Goal: Transaction & Acquisition: Subscribe to service/newsletter

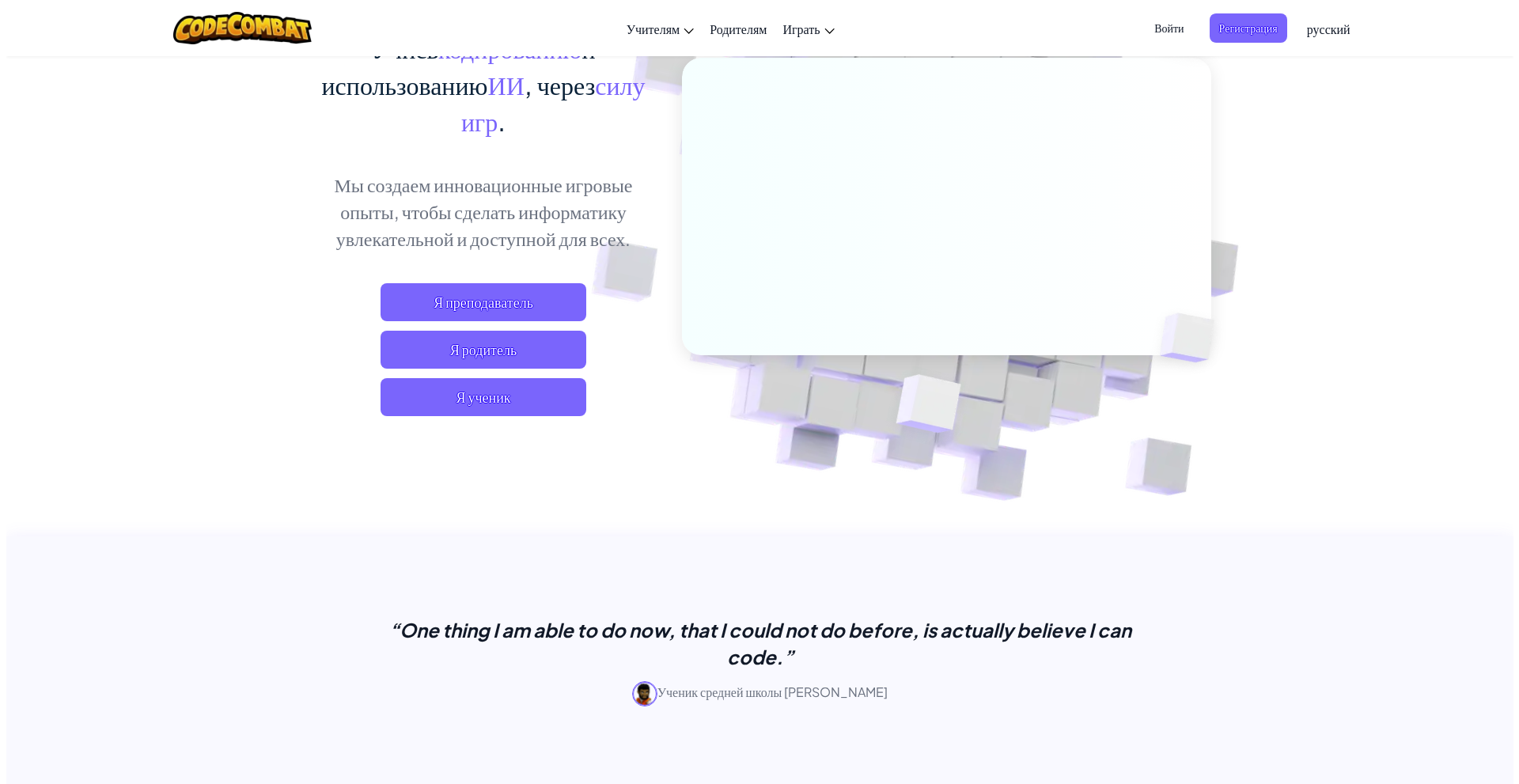
scroll to position [158, 0]
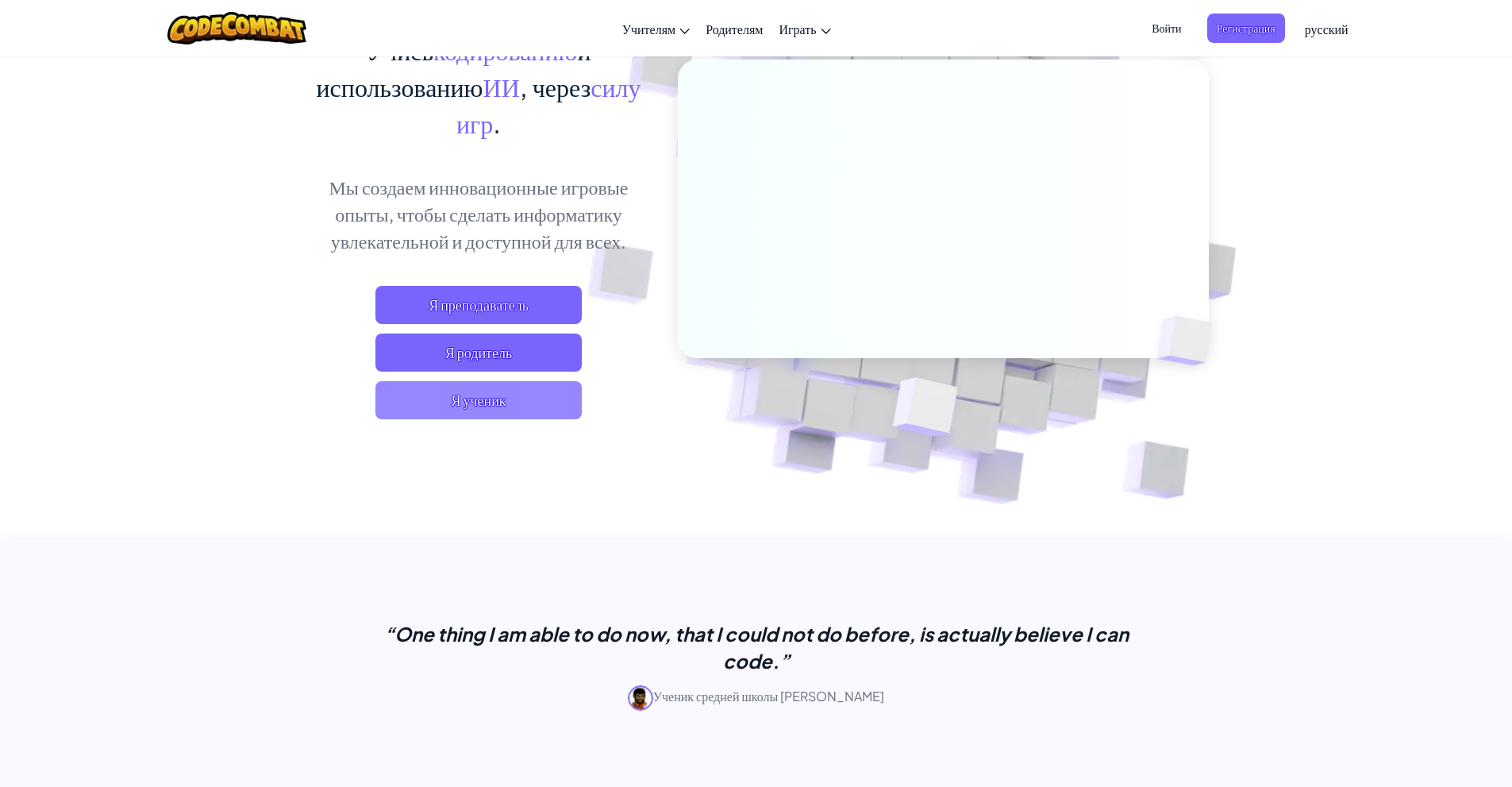
click at [512, 402] on span "Я ученик" at bounding box center [478, 400] width 206 height 38
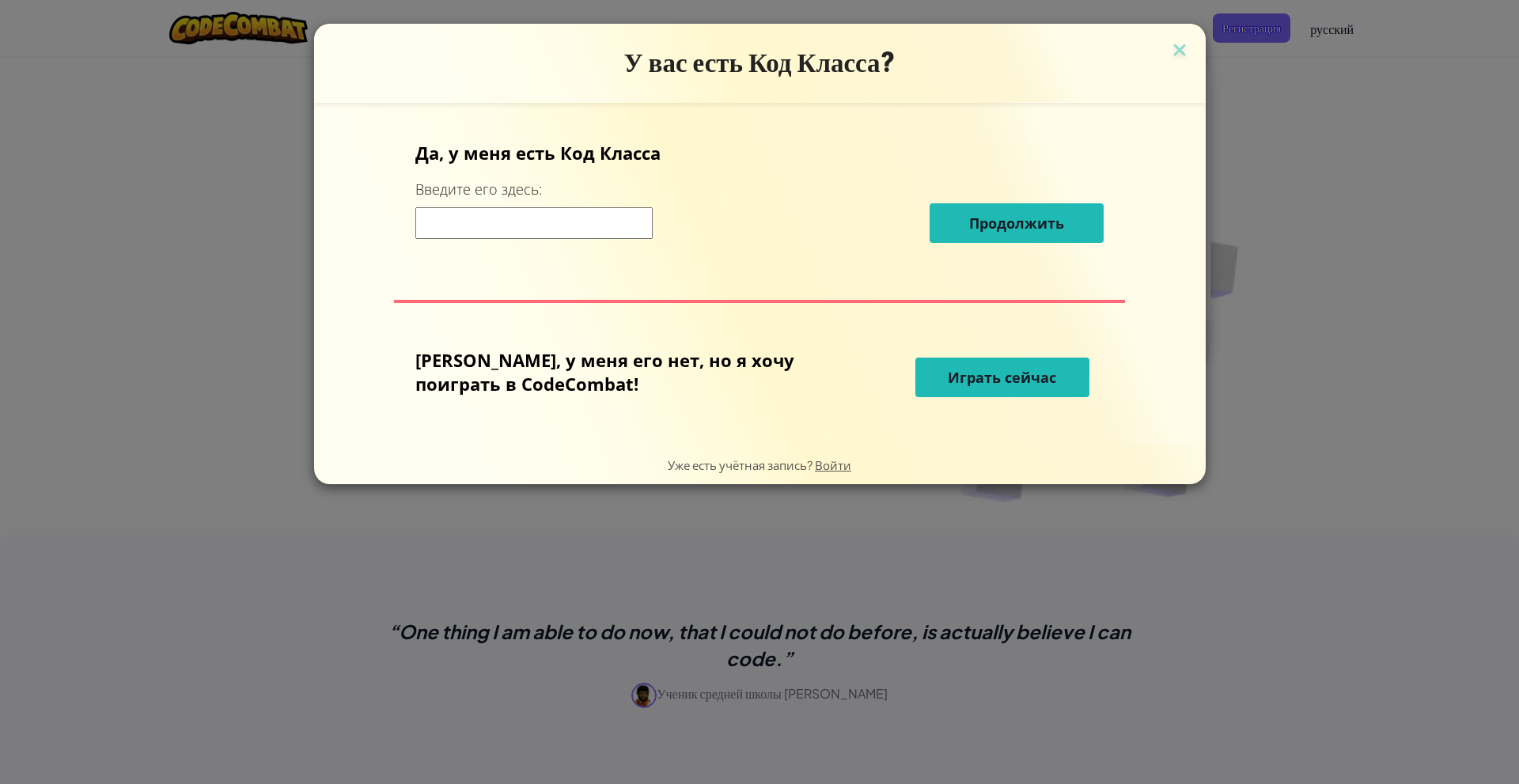
click at [948, 382] on span "Играть сейчас" at bounding box center [1002, 377] width 108 height 19
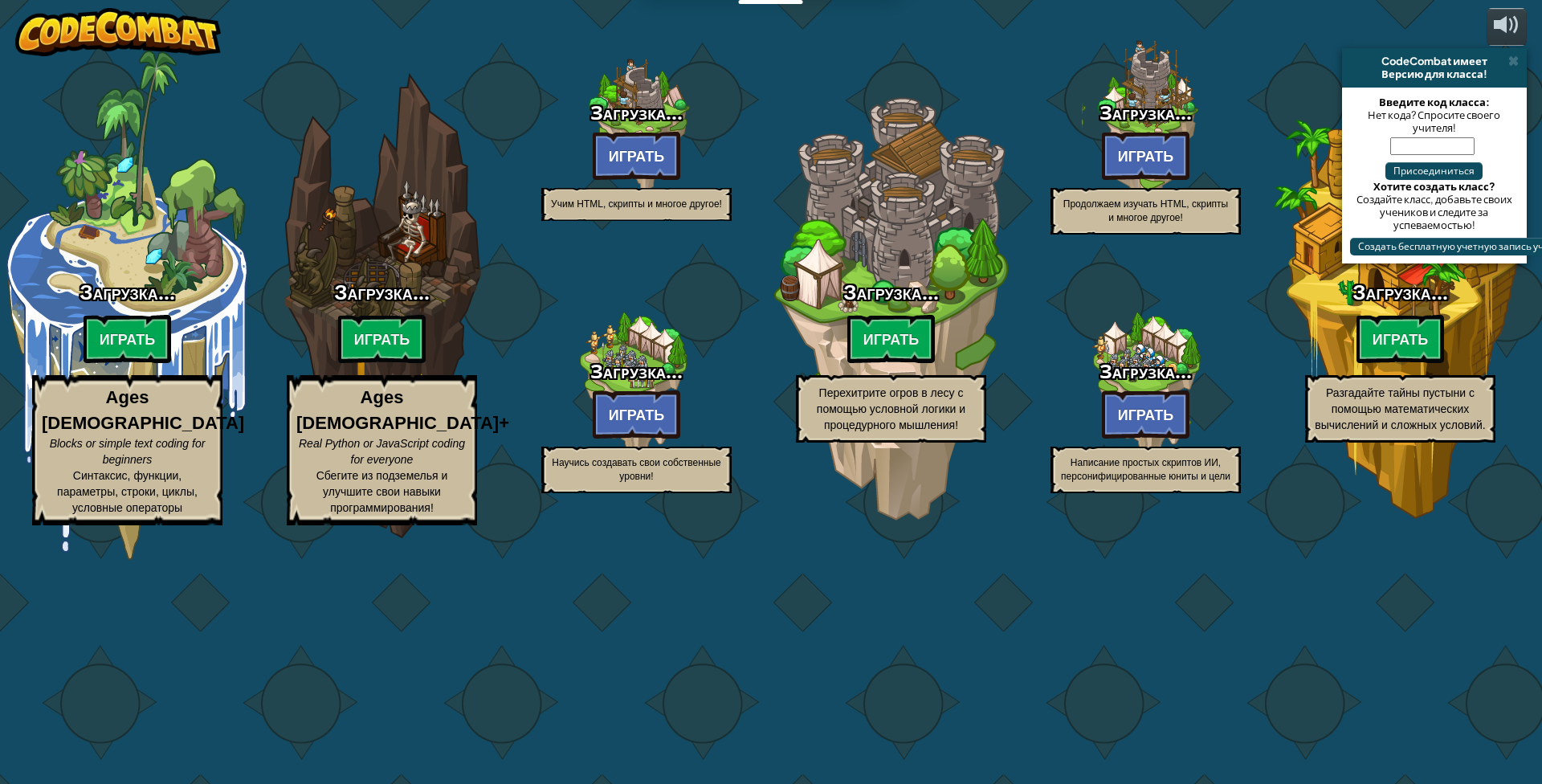
select select "ru"
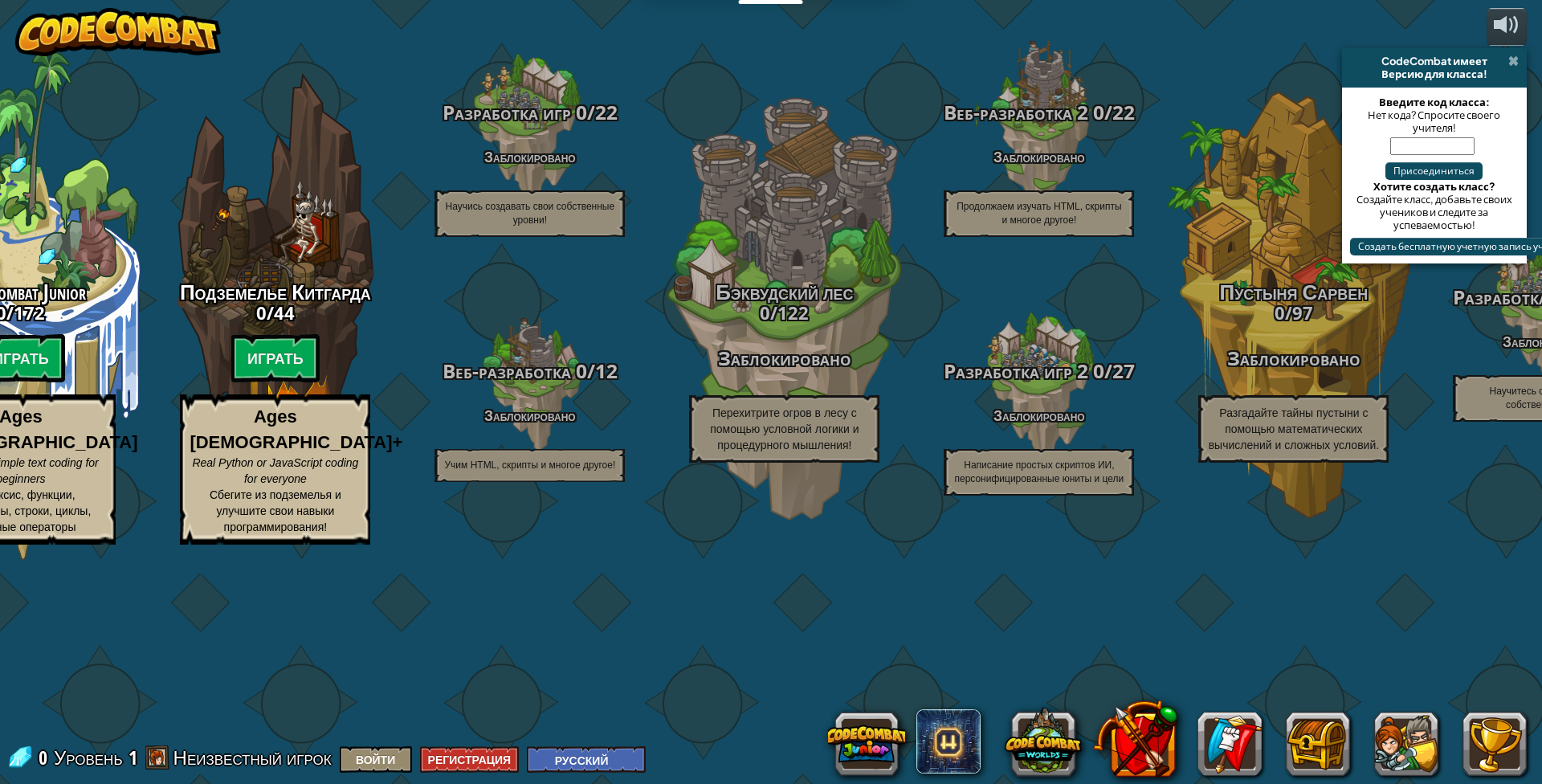
click at [1513, 57] on span at bounding box center [1513, 60] width 11 height 13
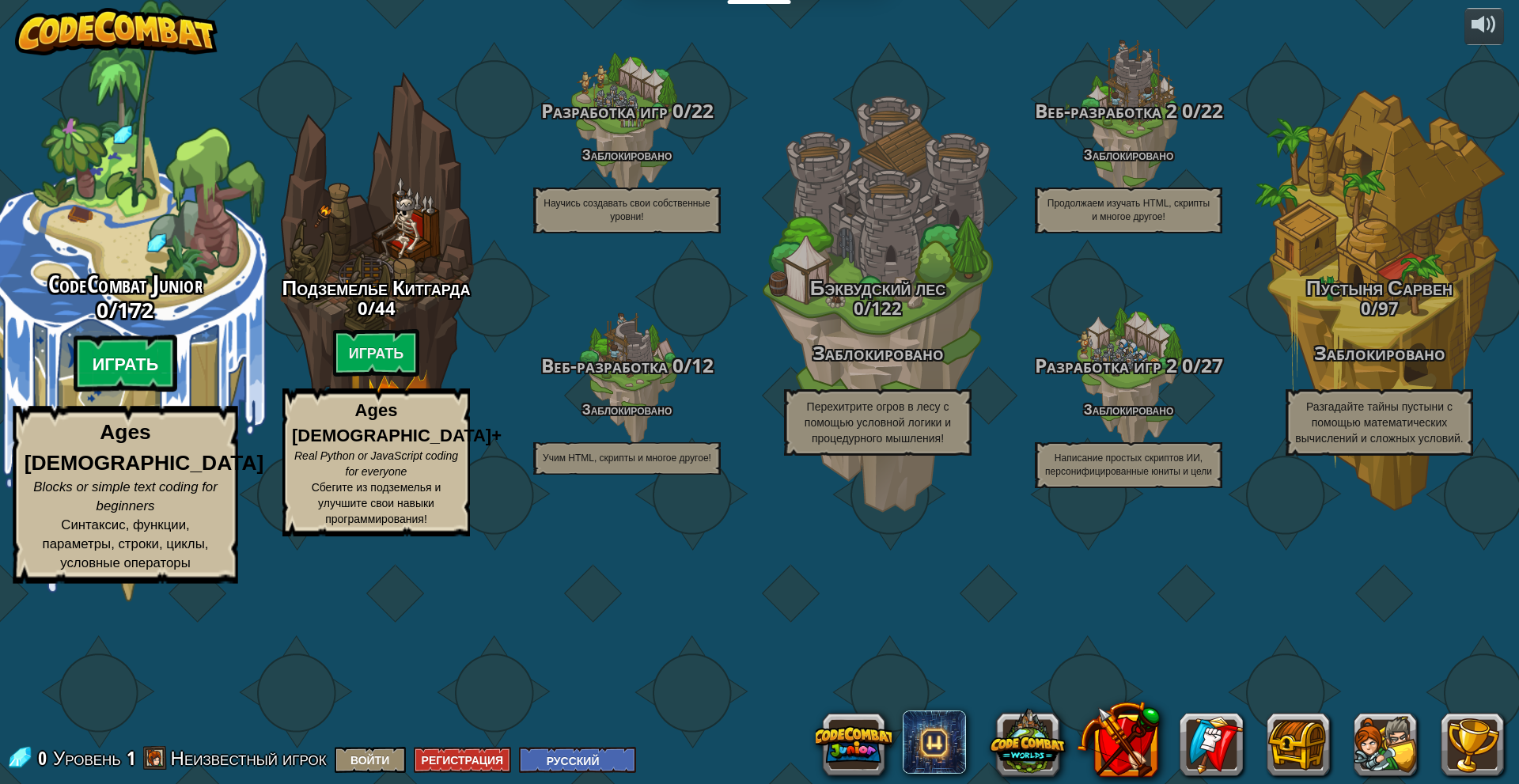
click at [137, 392] on btn "Играть" at bounding box center [126, 363] width 104 height 56
select select "ru"
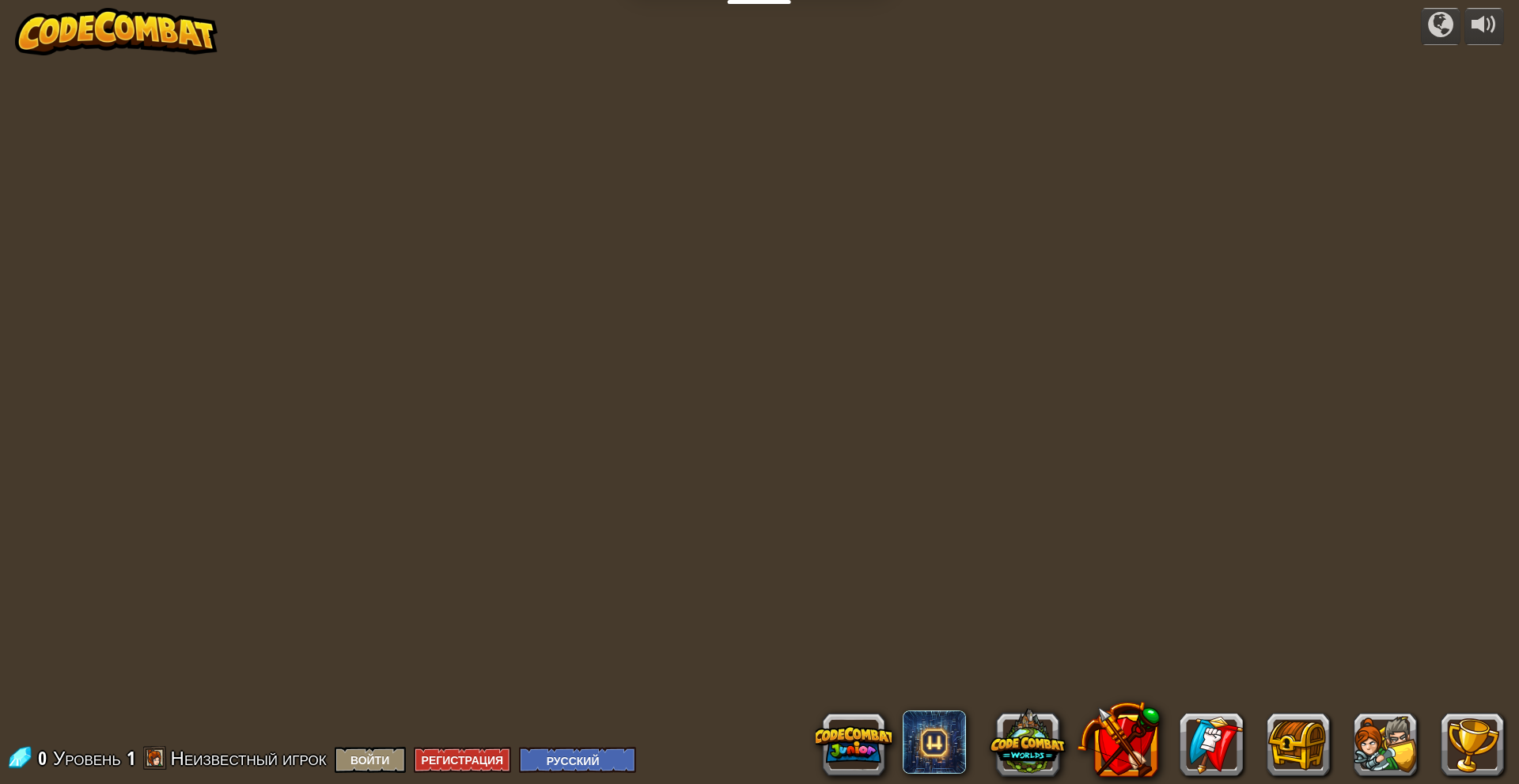
select select "ru"
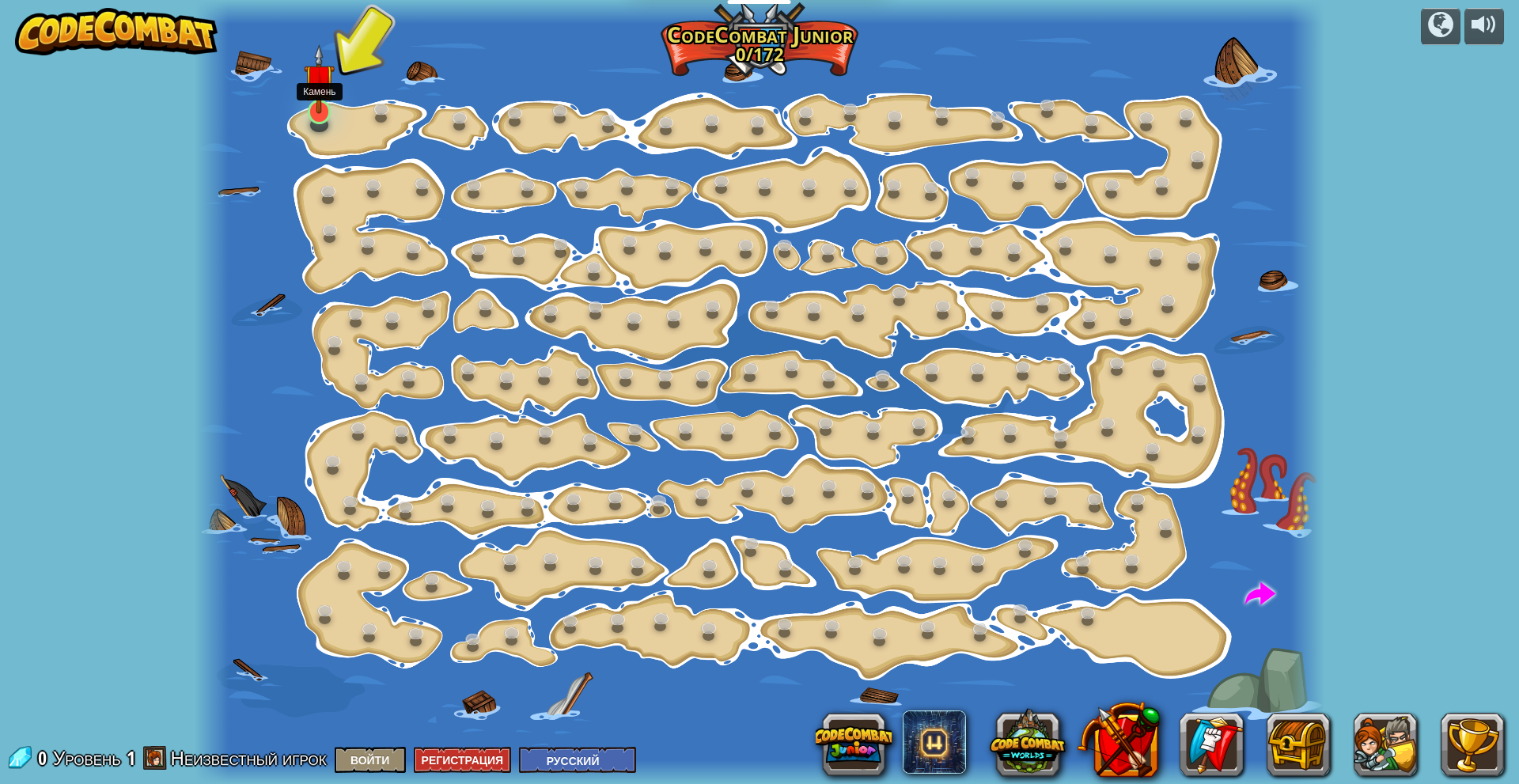
click at [318, 110] on img at bounding box center [319, 78] width 30 height 69
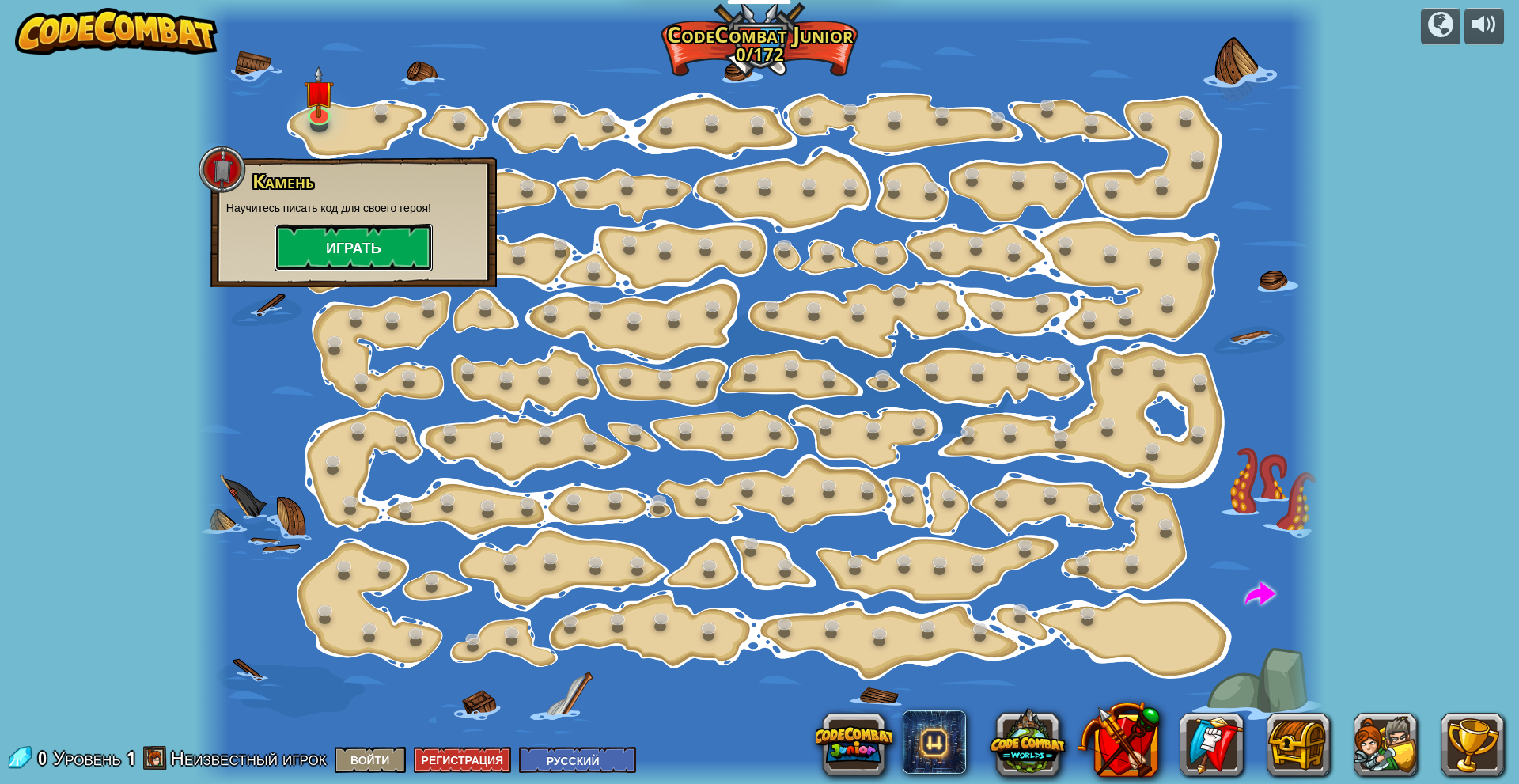
click at [369, 252] on button "Играть" at bounding box center [354, 247] width 158 height 48
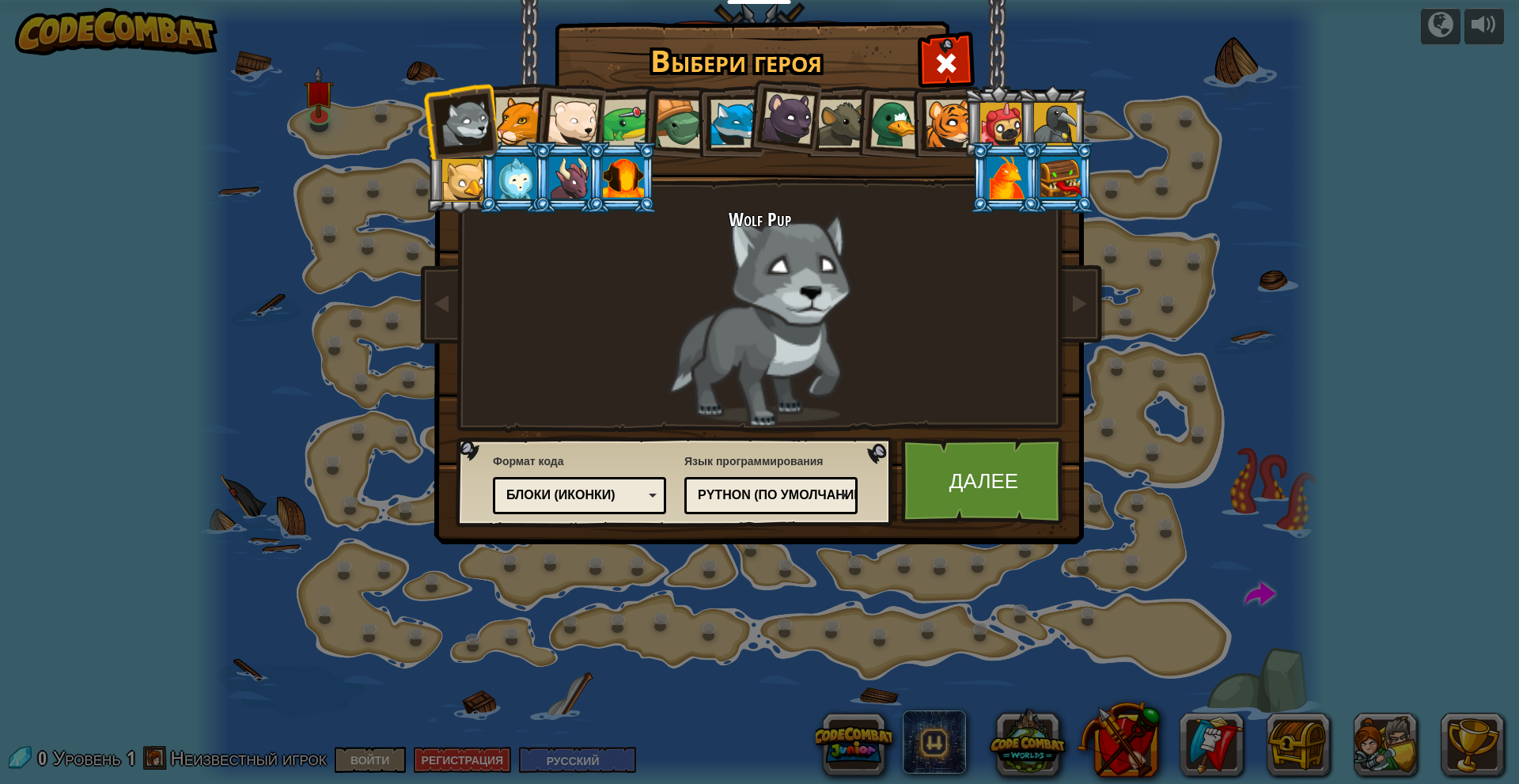
click at [1020, 166] on div at bounding box center [1007, 178] width 41 height 43
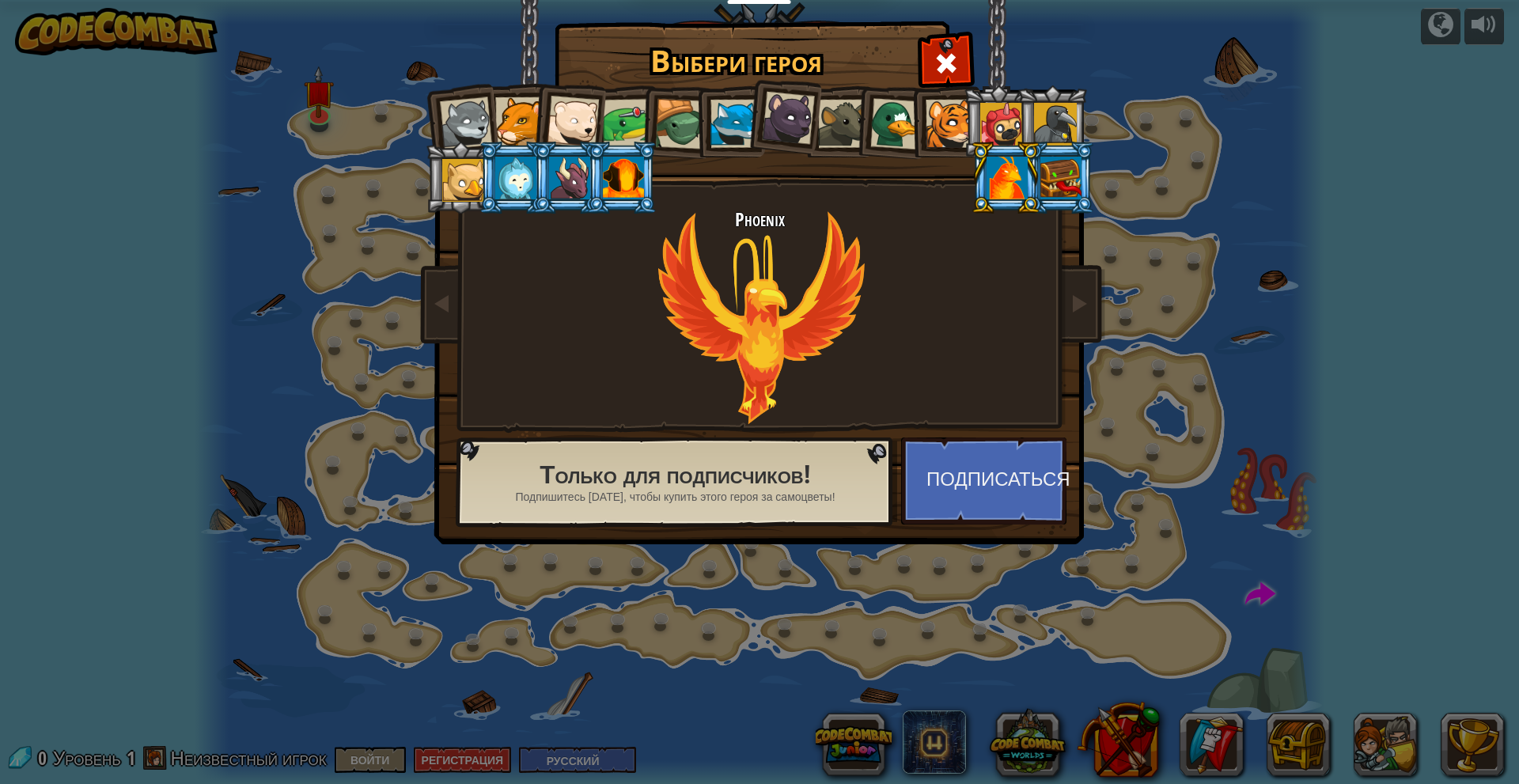
click at [867, 117] on li at bounding box center [891, 121] width 76 height 77
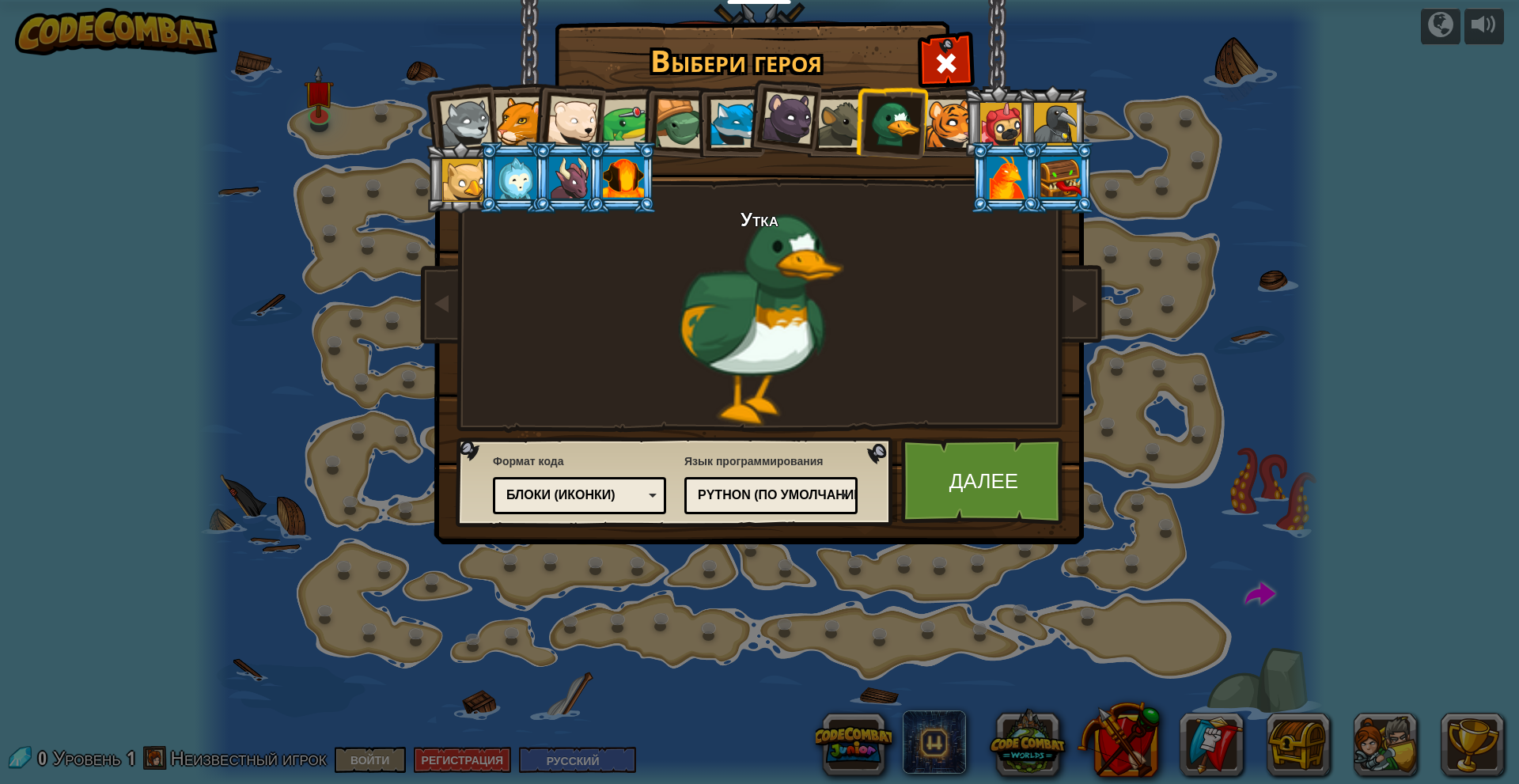
click at [838, 114] on div at bounding box center [843, 124] width 49 height 49
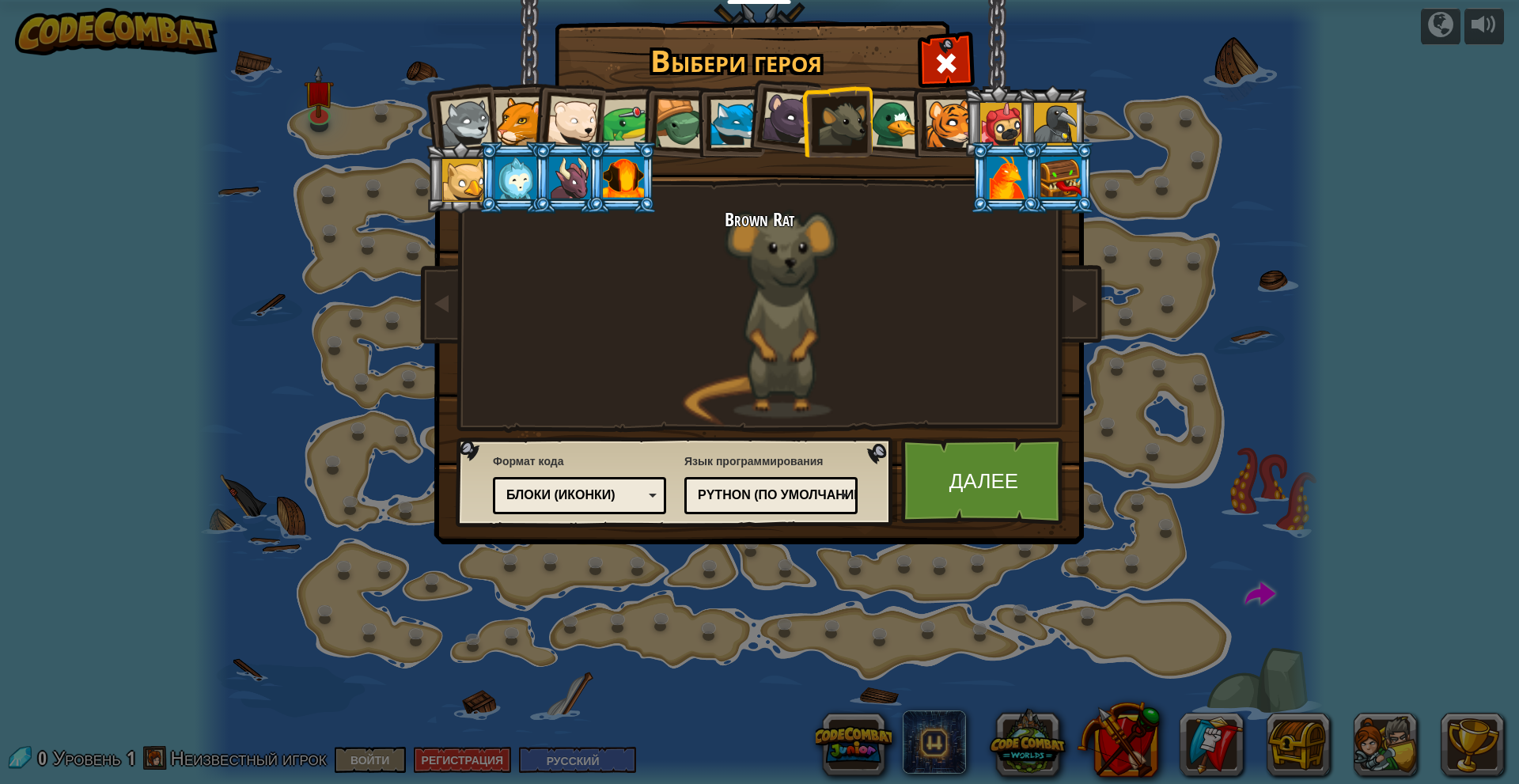
click at [773, 107] on div at bounding box center [788, 118] width 53 height 53
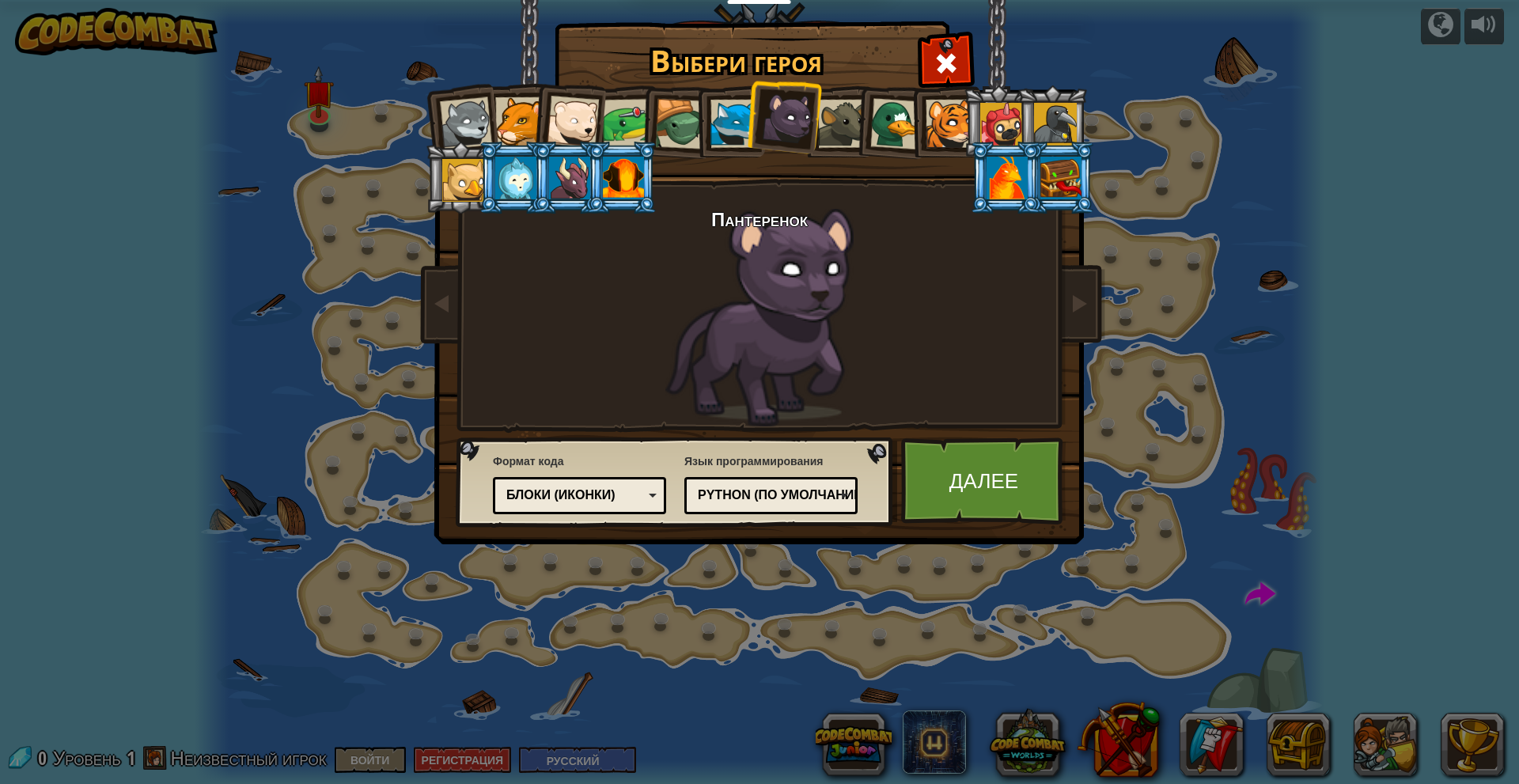
click at [726, 113] on div at bounding box center [735, 124] width 49 height 49
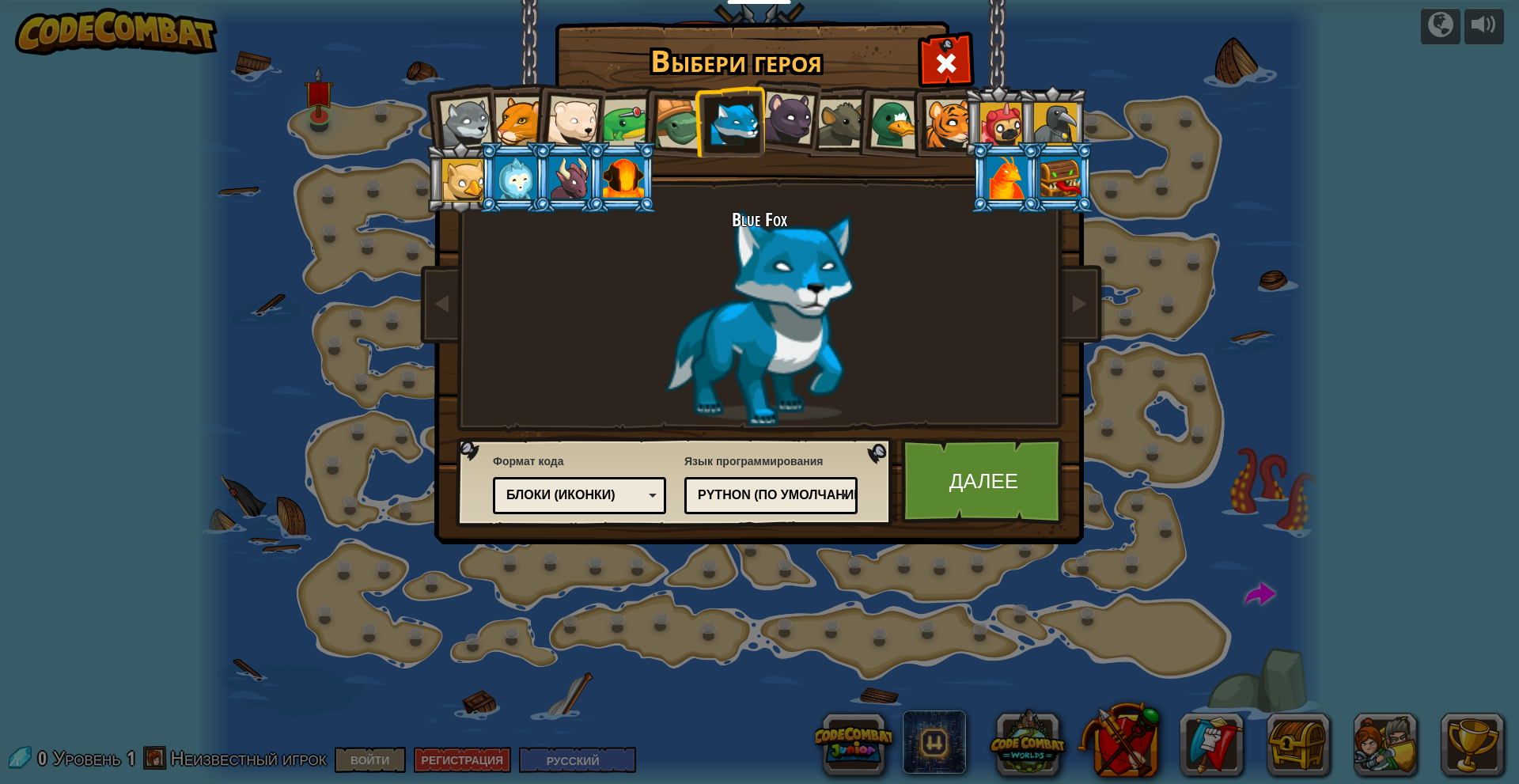
click at [1485, 18] on div "Выбери героя 0 Wolf Pup Cougar Polar Bear Cub Frog Turtle Blue Fox Пантеренок B…" at bounding box center [759, 392] width 1519 height 784
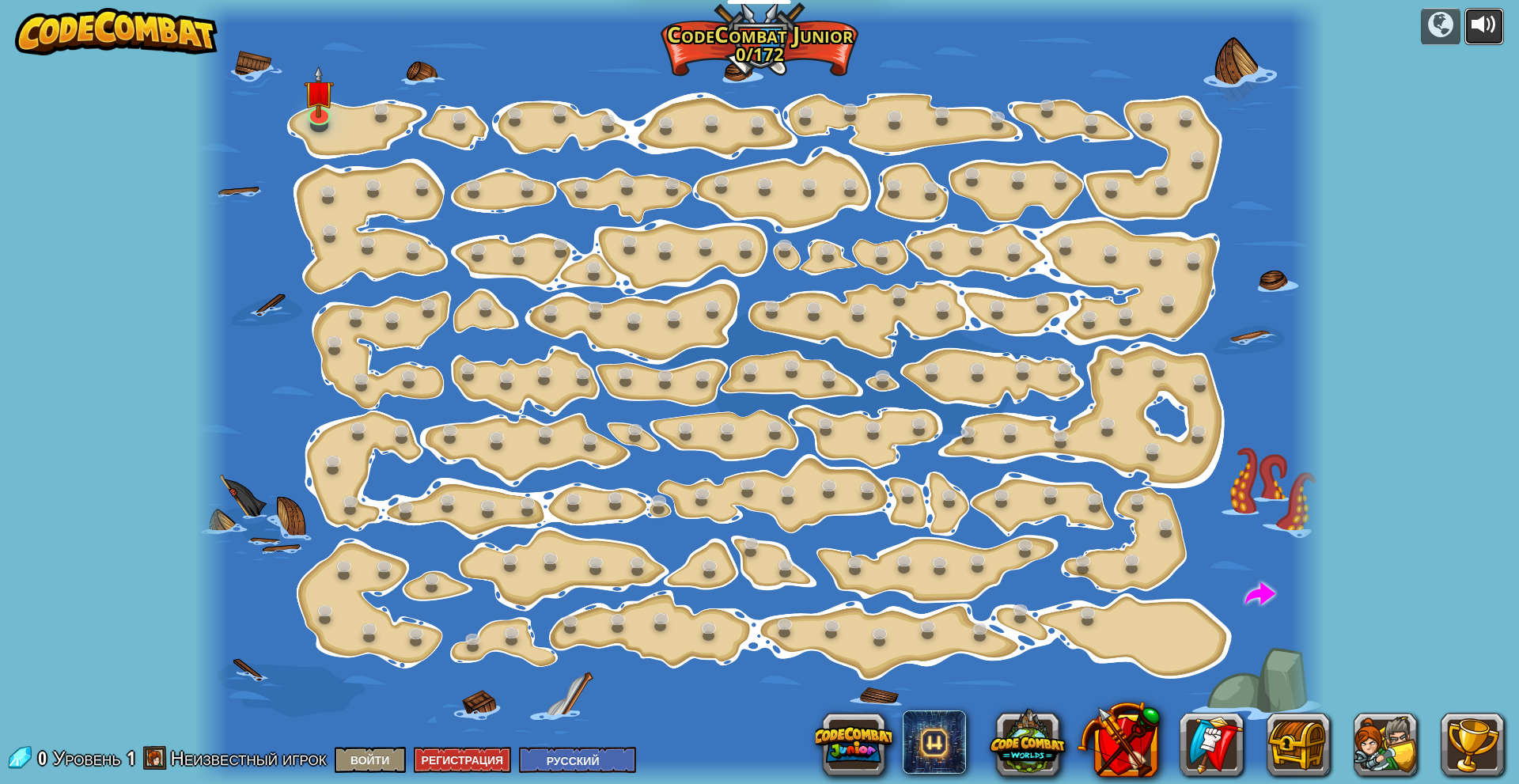
click at [1482, 18] on div at bounding box center [1484, 24] width 25 height 25
click at [315, 132] on div at bounding box center [760, 392] width 1130 height 784
click at [319, 120] on link at bounding box center [318, 110] width 31 height 31
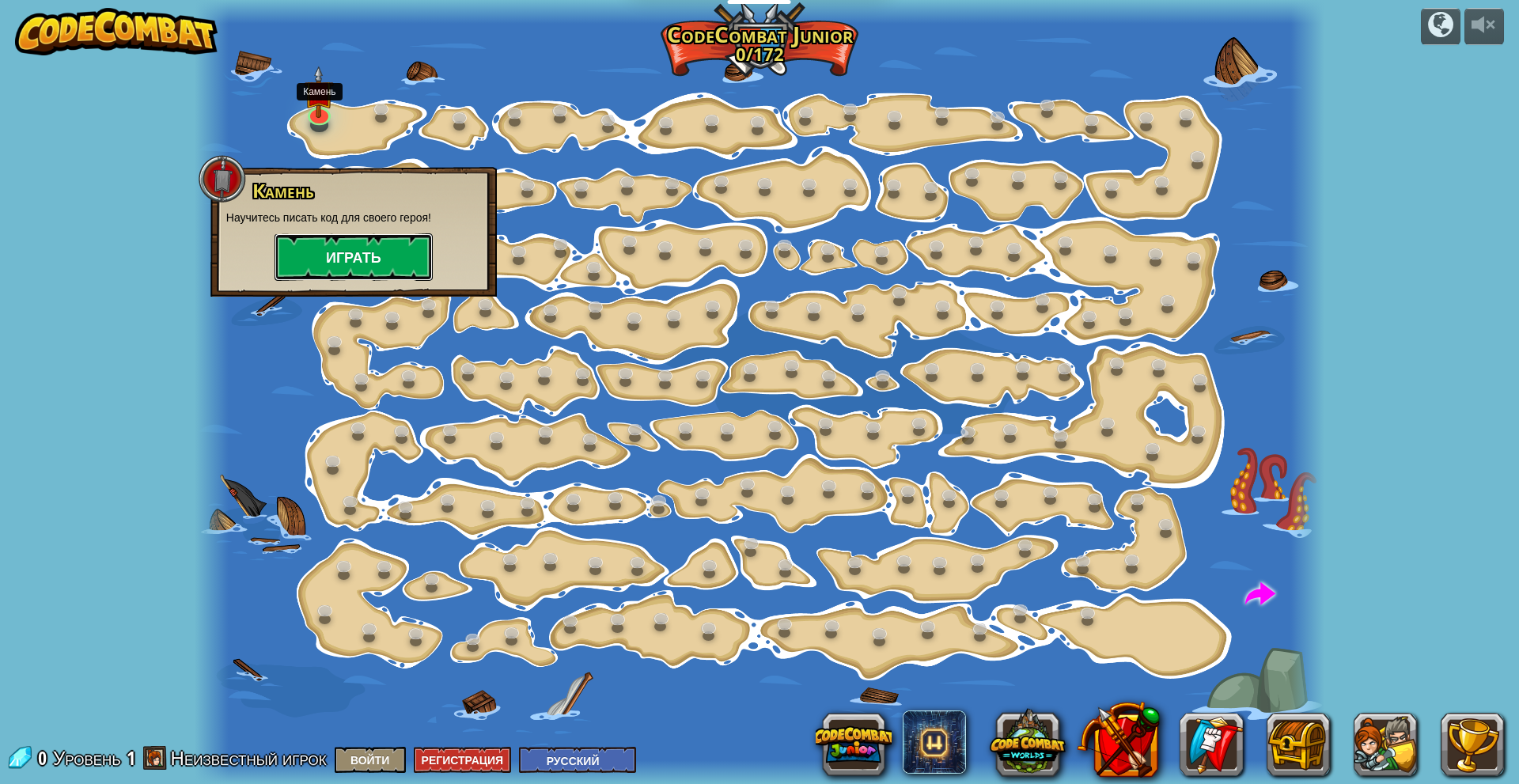
click at [361, 255] on button "Играть" at bounding box center [354, 257] width 158 height 48
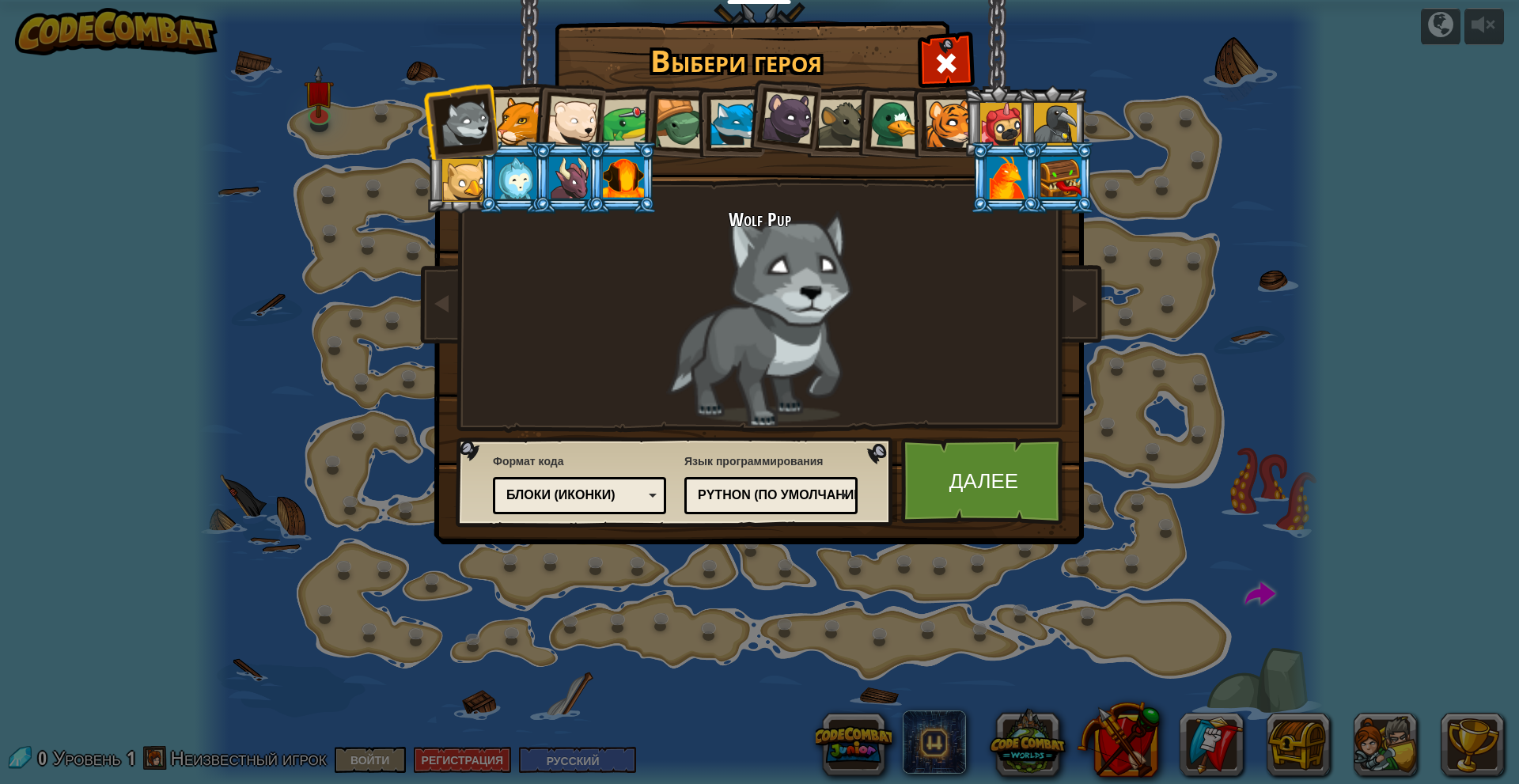
click at [556, 129] on div at bounding box center [573, 122] width 53 height 53
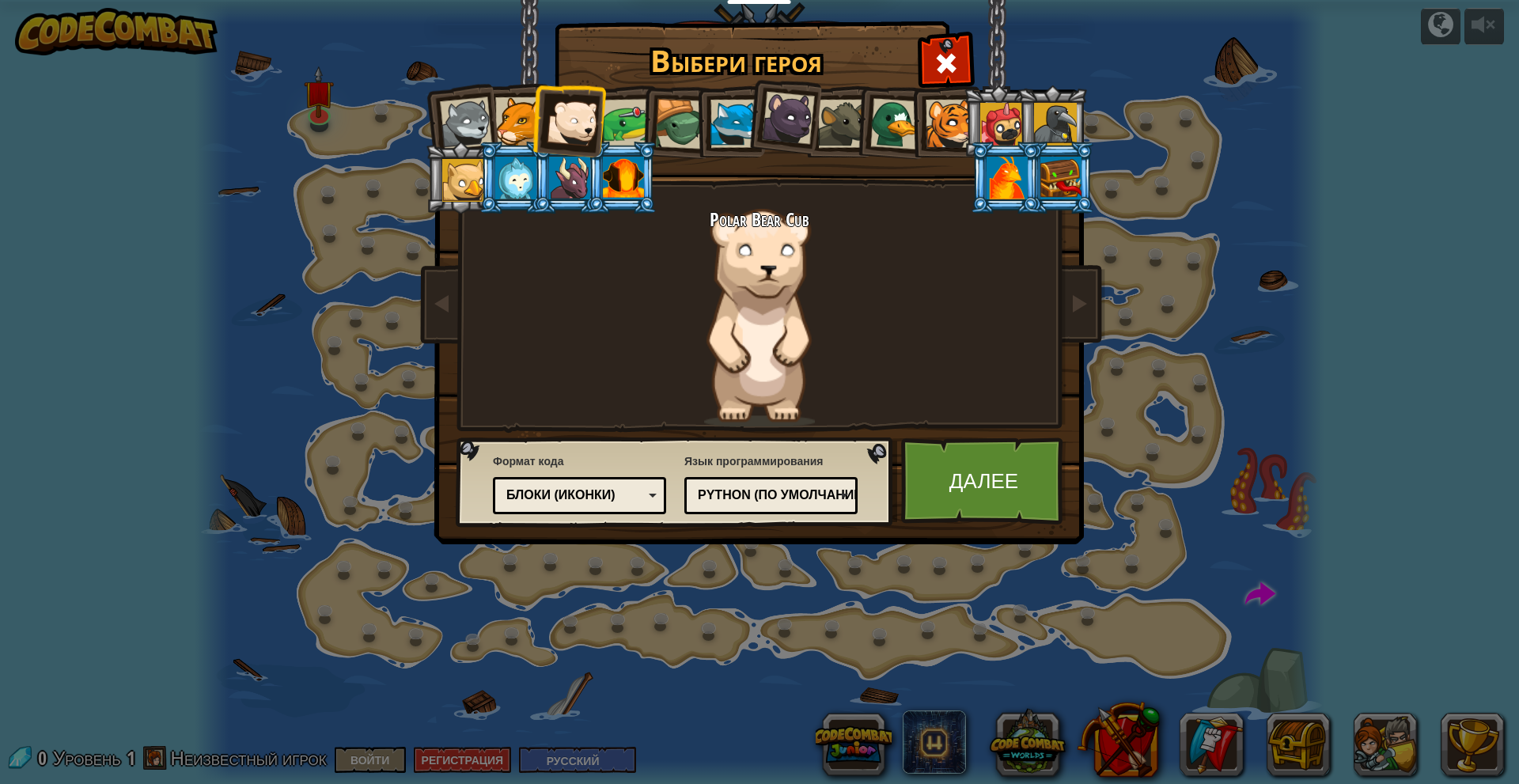
click at [532, 121] on li at bounding box center [568, 119] width 78 height 78
click at [521, 120] on div at bounding box center [519, 122] width 49 height 49
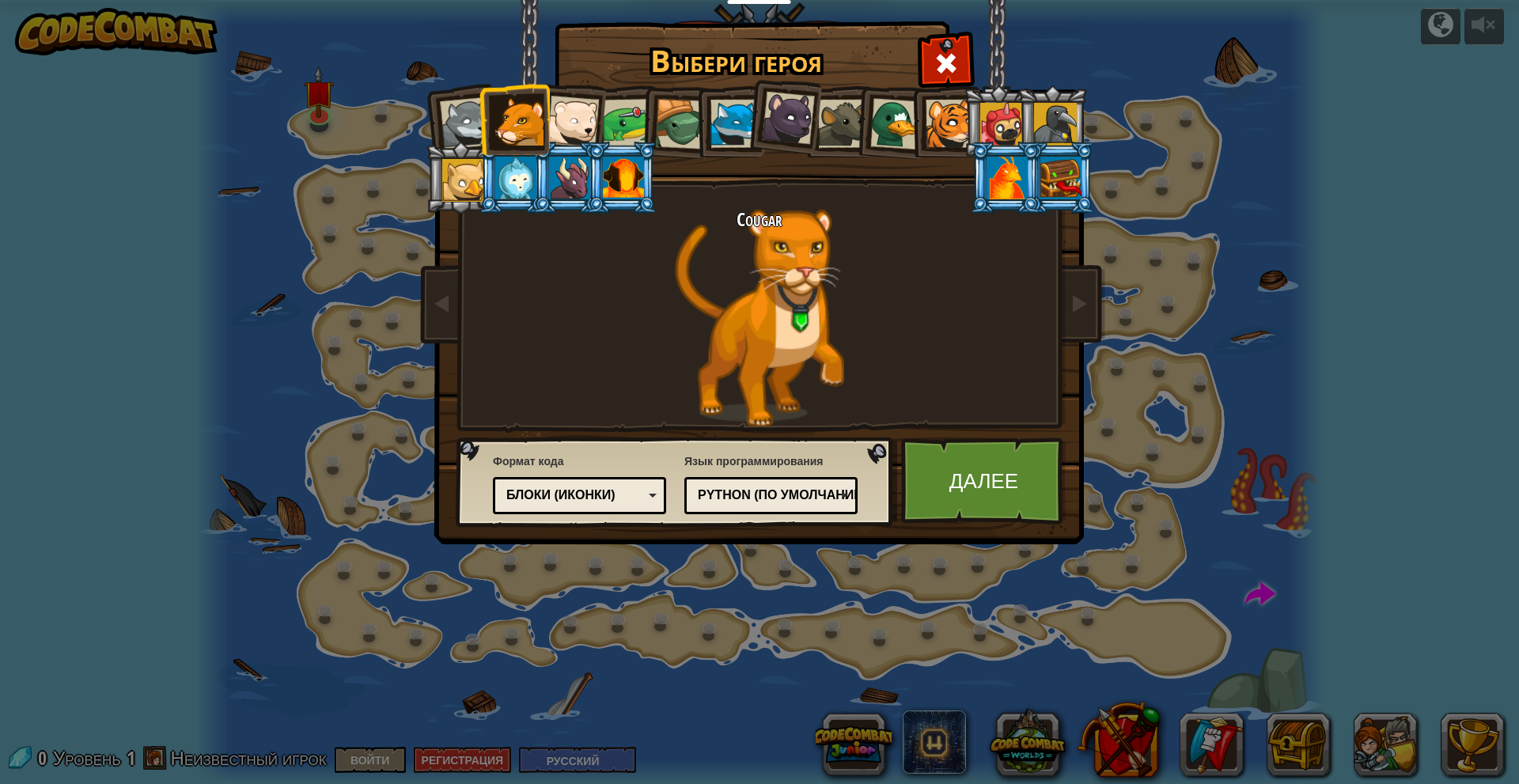
click at [615, 119] on div at bounding box center [627, 123] width 49 height 49
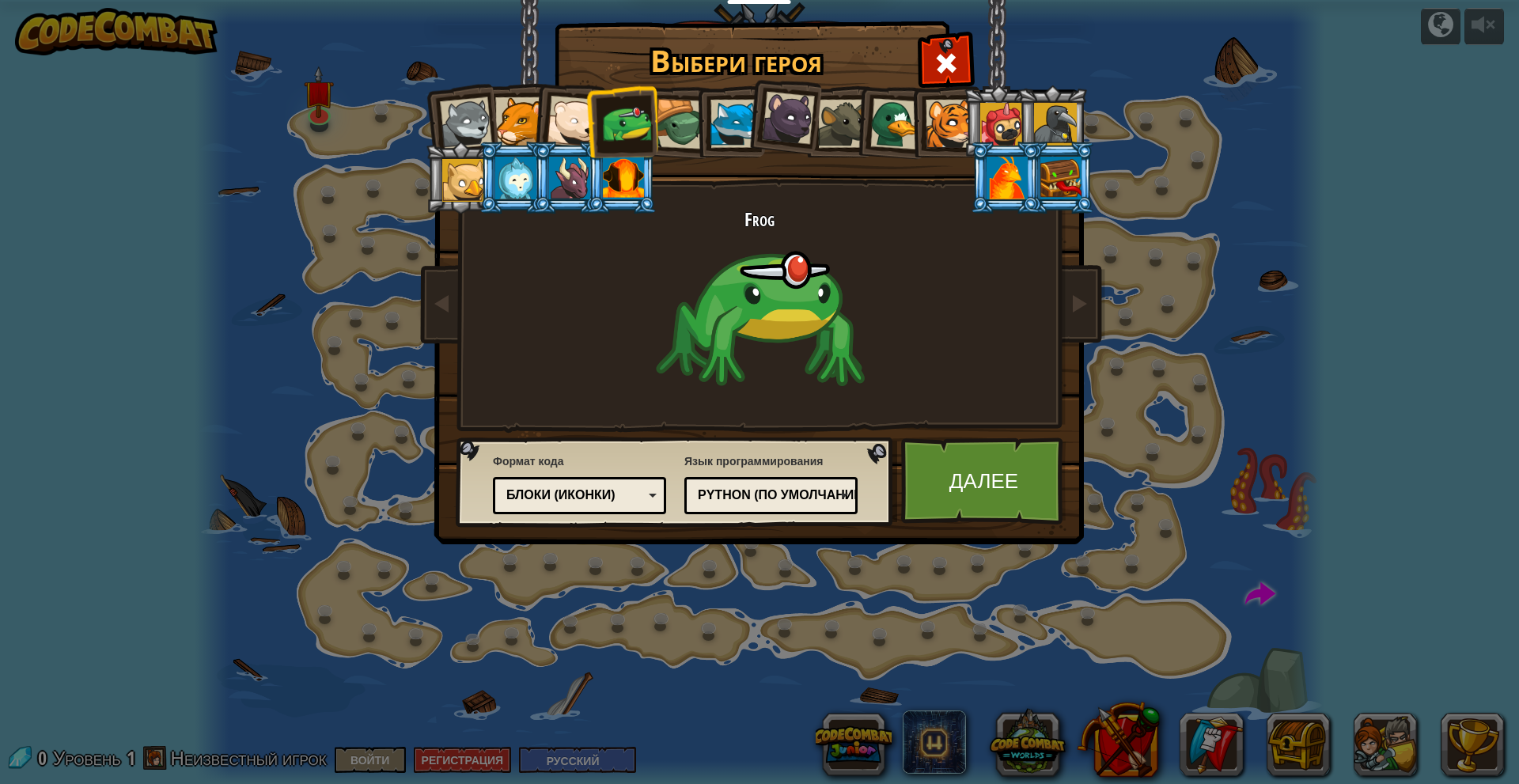
click at [831, 499] on div "Python (По умолчанию)" at bounding box center [766, 495] width 136 height 19
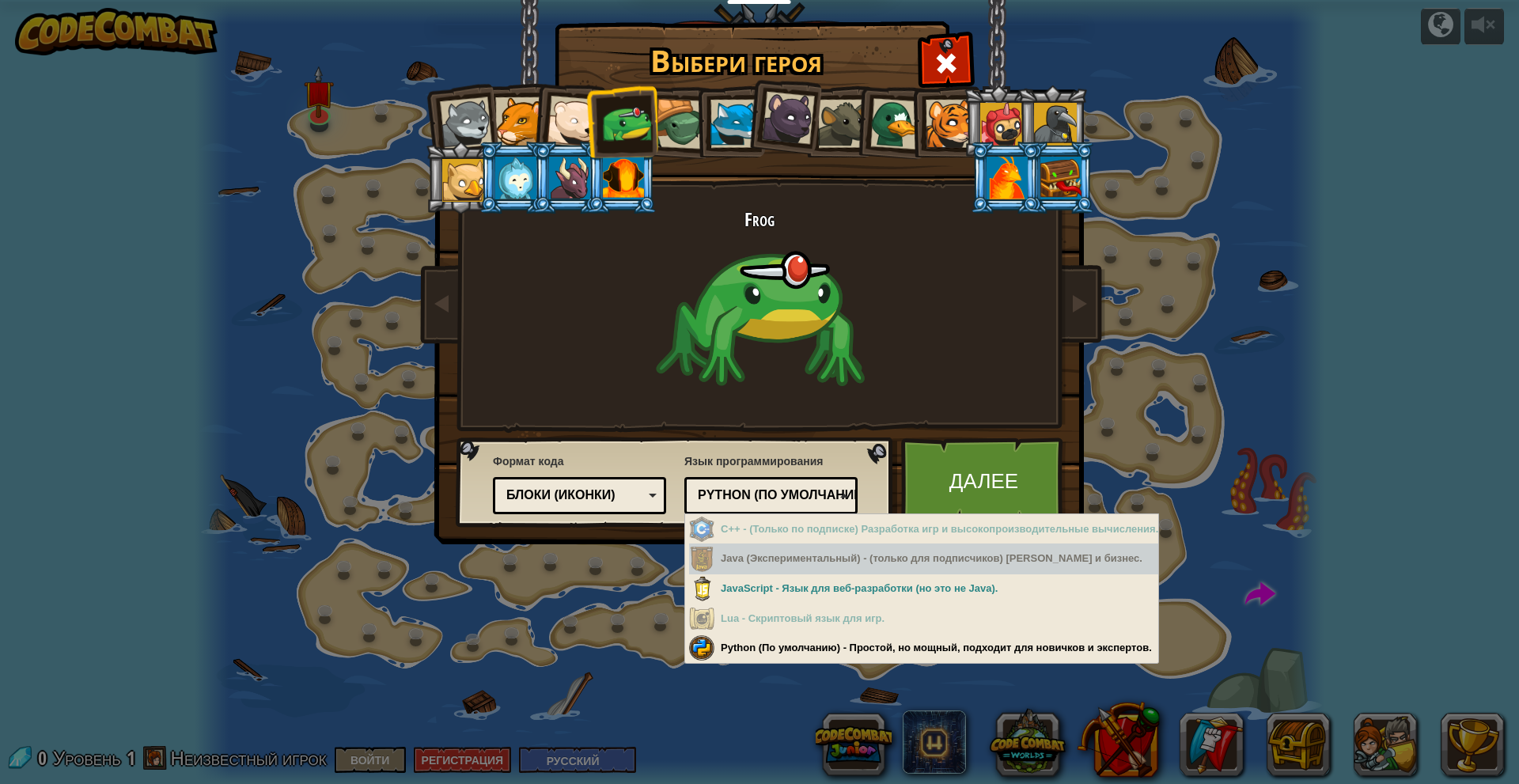
click at [861, 564] on div "Java (Экспериментальный) - (только для подписчиков) Андроид и бизнес." at bounding box center [924, 559] width 470 height 31
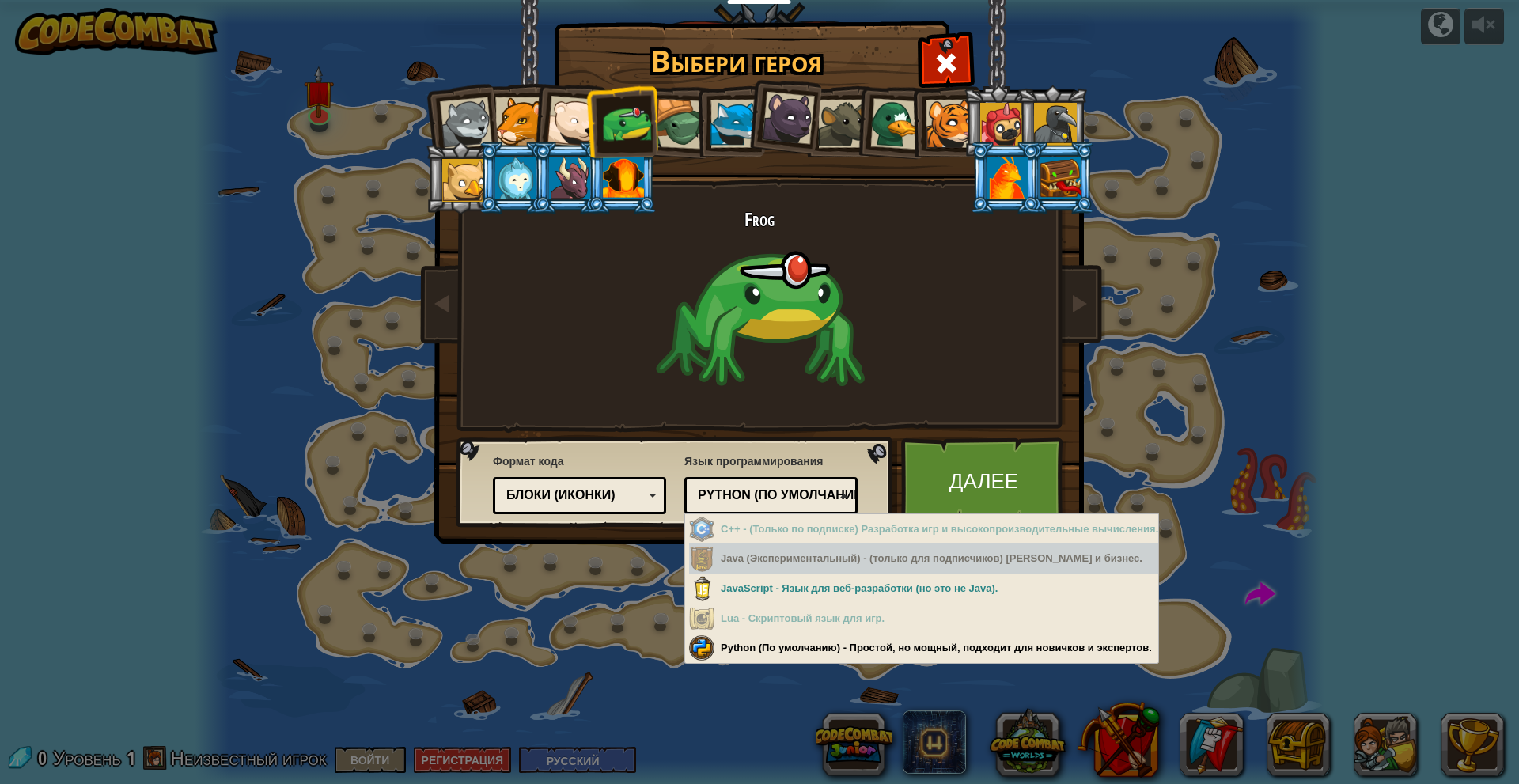
click at [840, 565] on div "Java (Экспериментальный) - (только для подписчиков) Андроид и бизнес." at bounding box center [924, 559] width 470 height 31
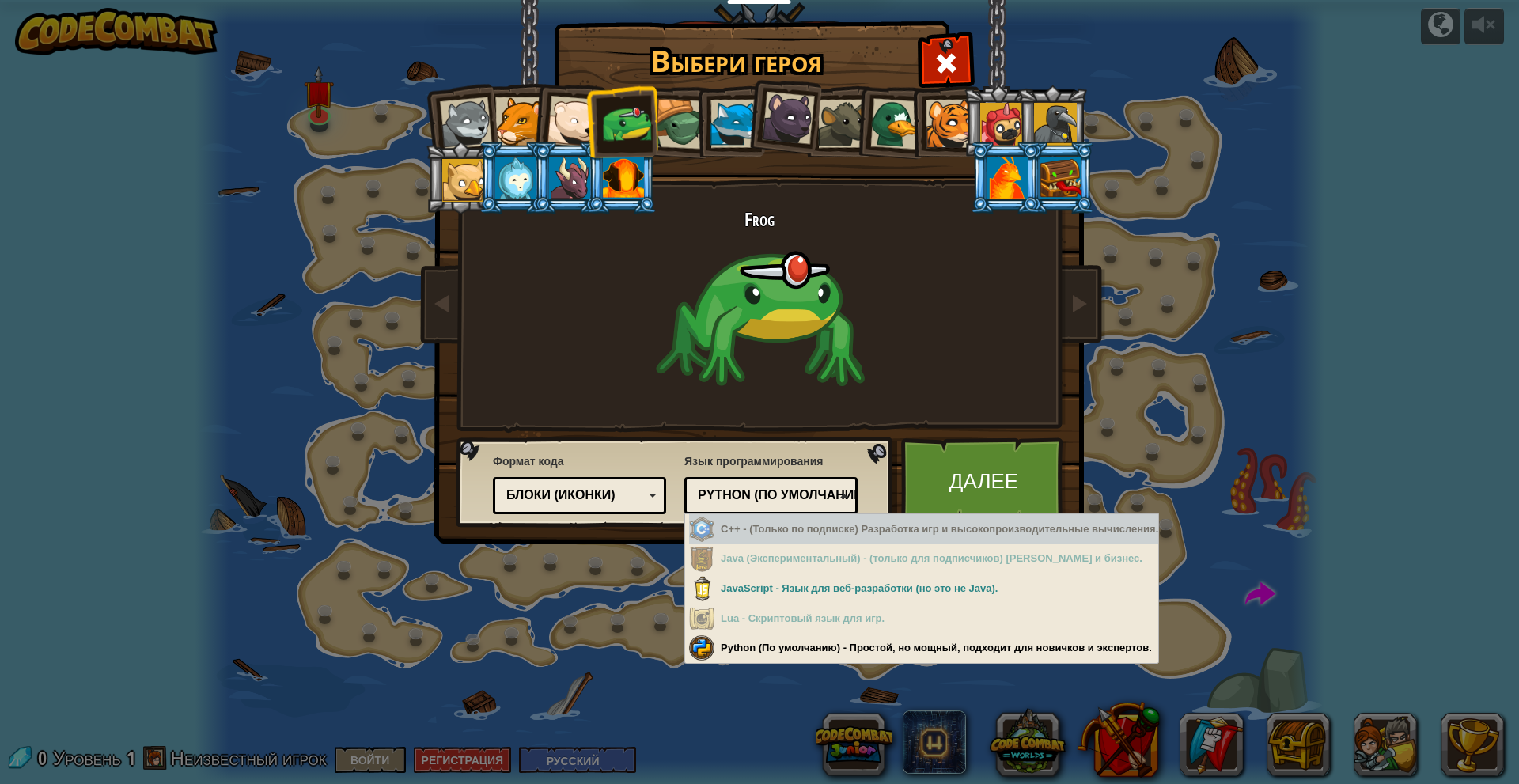
click at [930, 270] on div "Frog" at bounding box center [759, 317] width 593 height 217
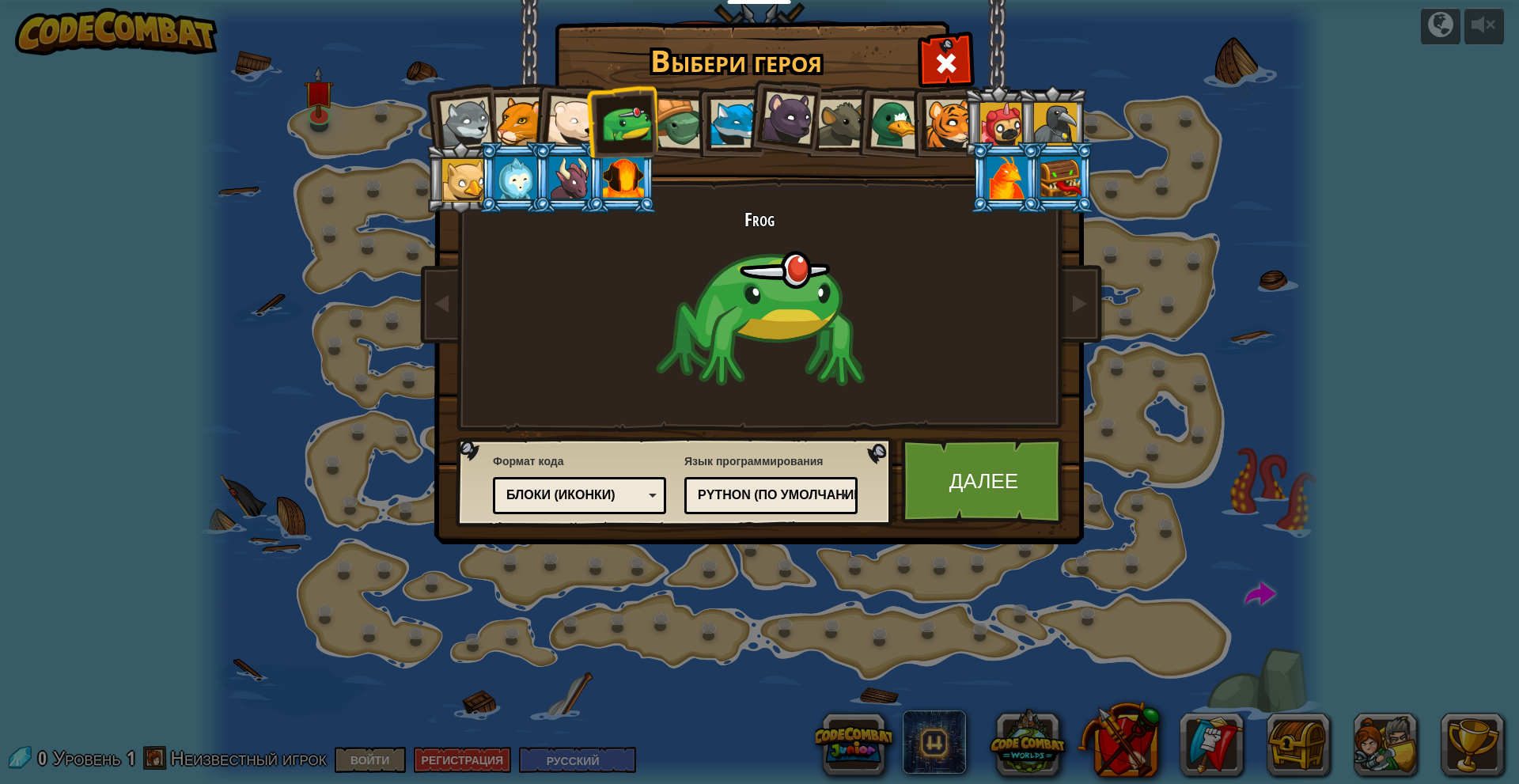
click at [528, 503] on div "Блоки (иконки)" at bounding box center [575, 495] width 136 height 19
click at [784, 496] on div "Python (По умолчанию)" at bounding box center [766, 495] width 136 height 19
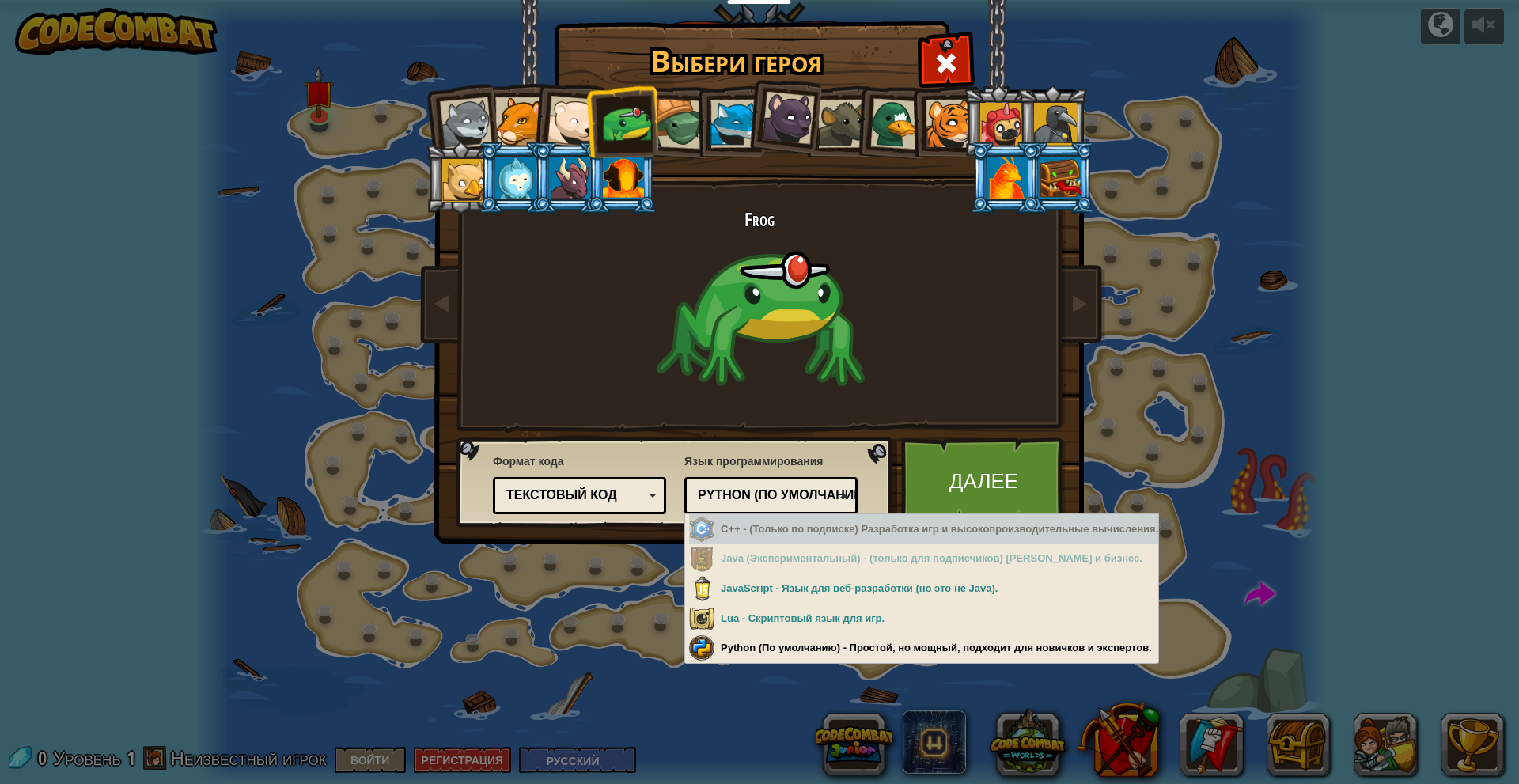
click at [597, 486] on div "Текстовый код" at bounding box center [579, 495] width 153 height 24
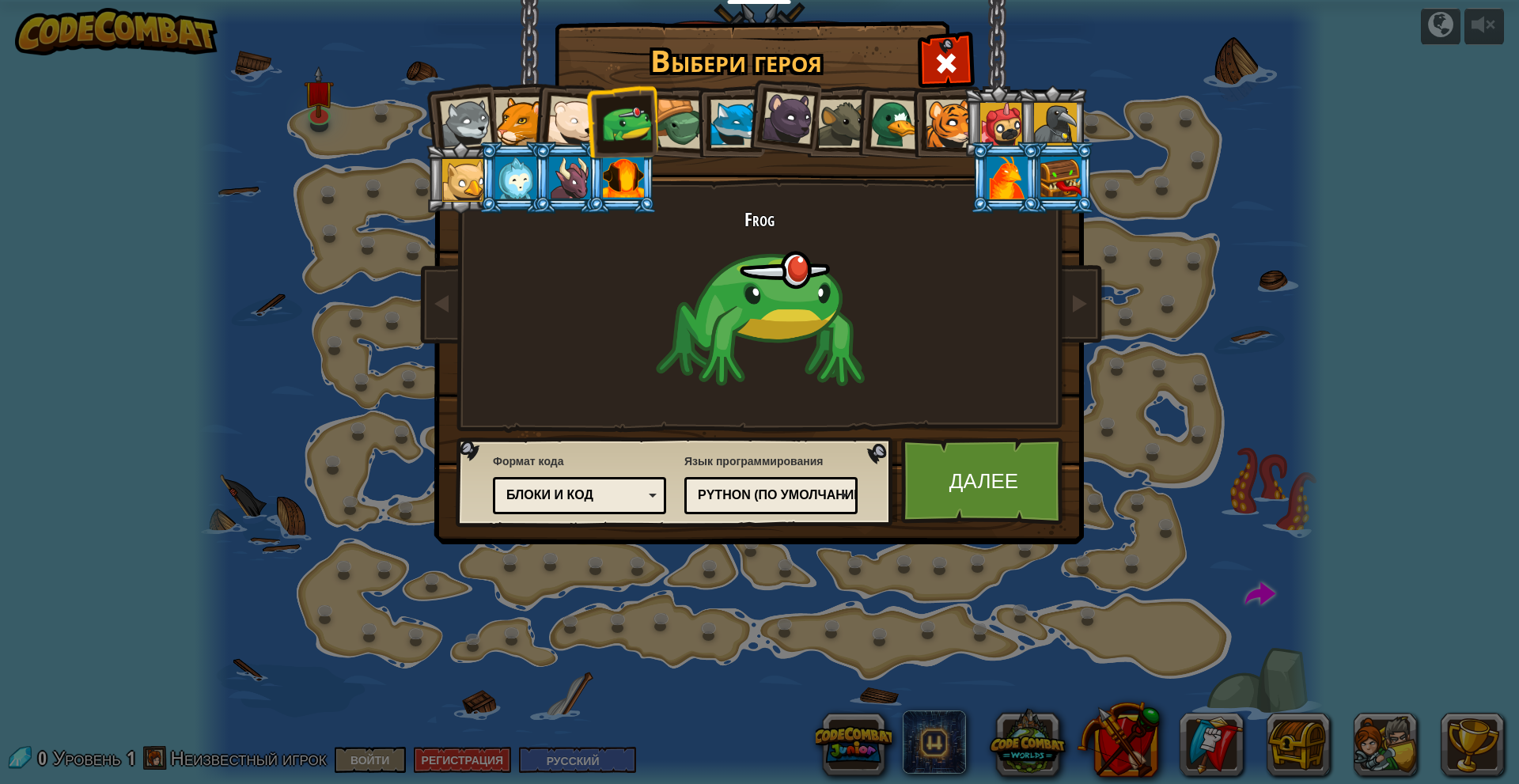
click at [747, 488] on div "Python (По умолчанию)" at bounding box center [766, 495] width 136 height 19
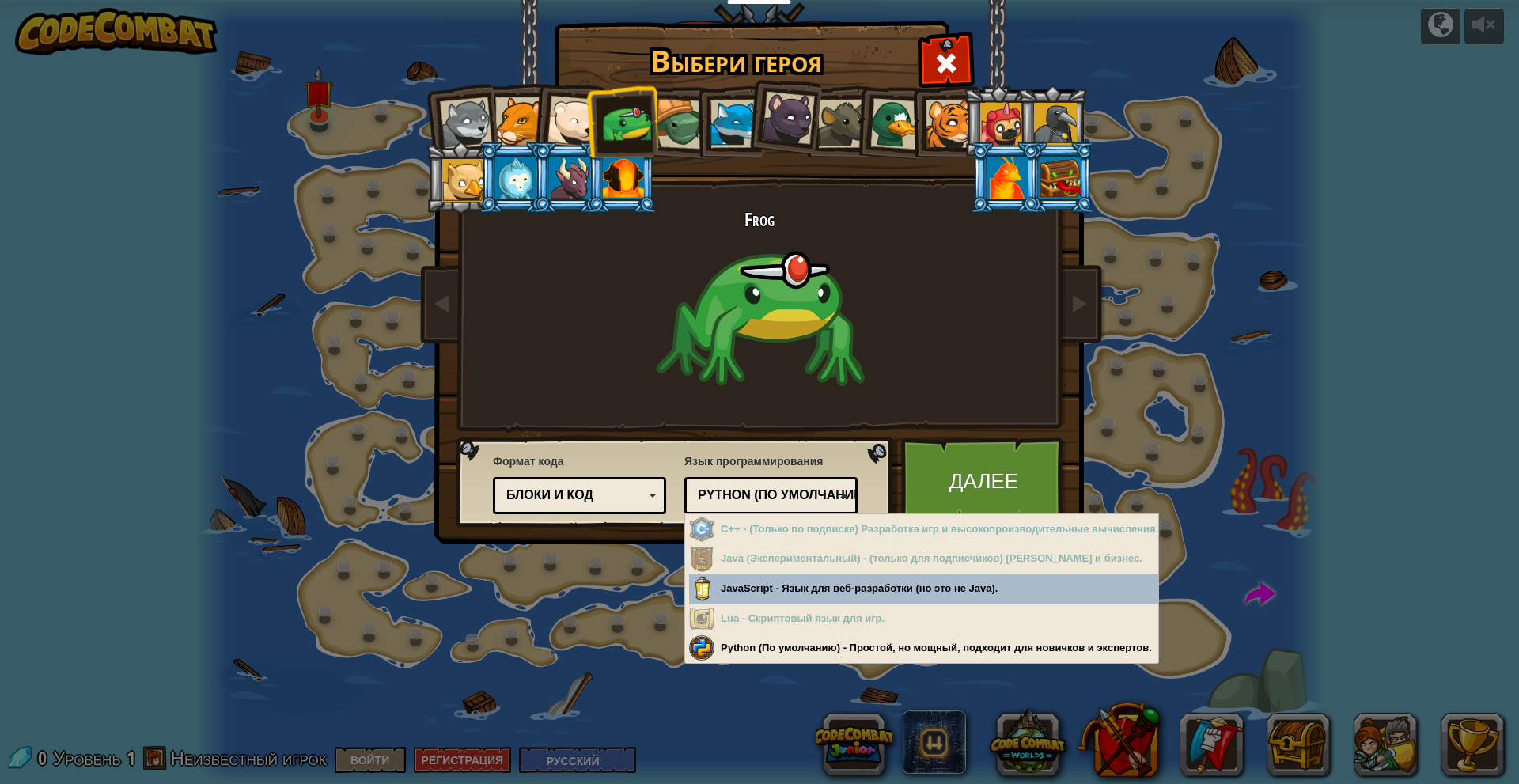
click at [592, 520] on div "Формат кода Текстовый код Блоки и код Блоки Блоки (иконки) Блоки и код Блоки - …" at bounding box center [674, 481] width 428 height 81
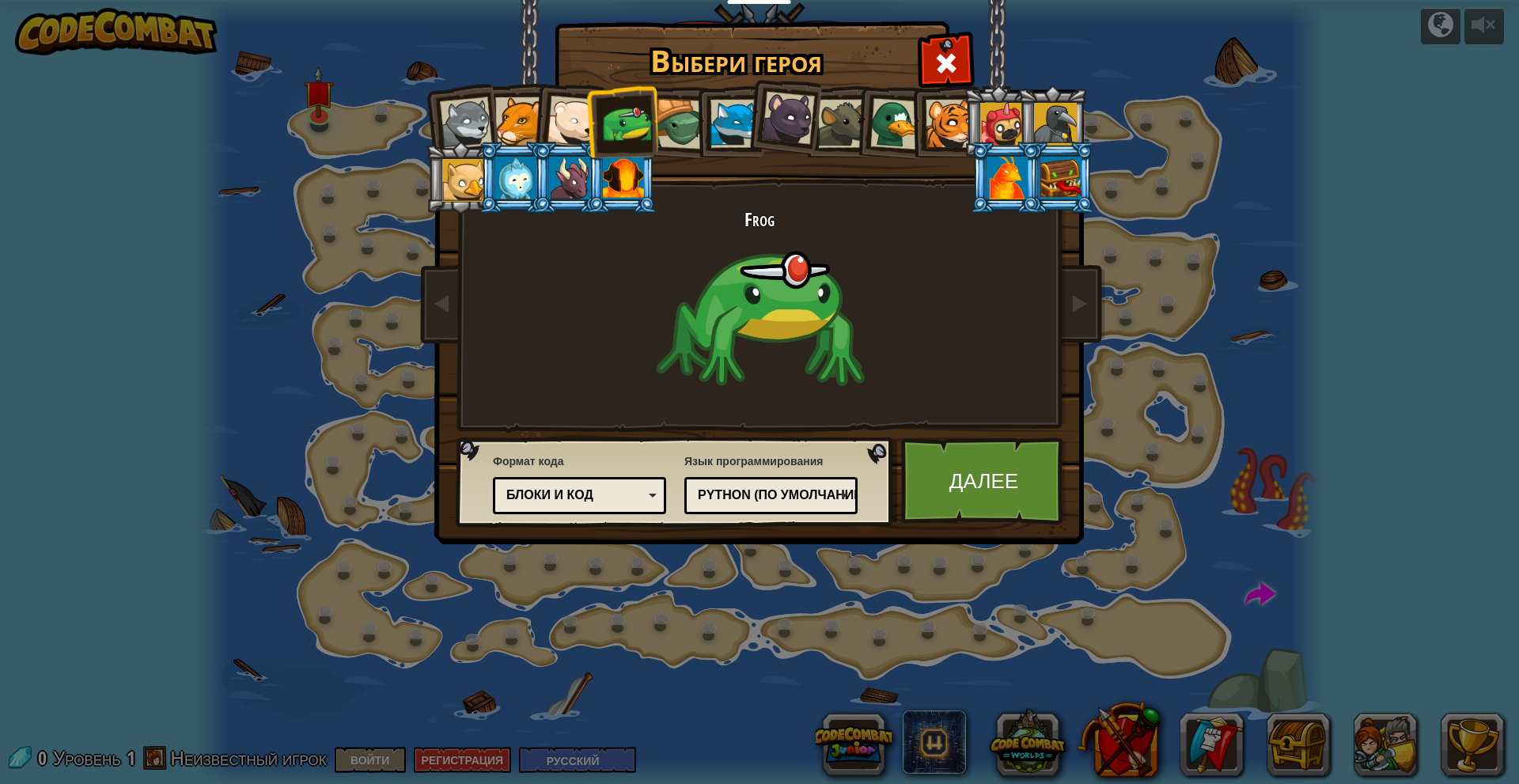
click at [593, 504] on div "Блоки и код" at bounding box center [579, 495] width 153 height 24
click at [731, 489] on div "Python (По умолчанию)" at bounding box center [766, 495] width 136 height 19
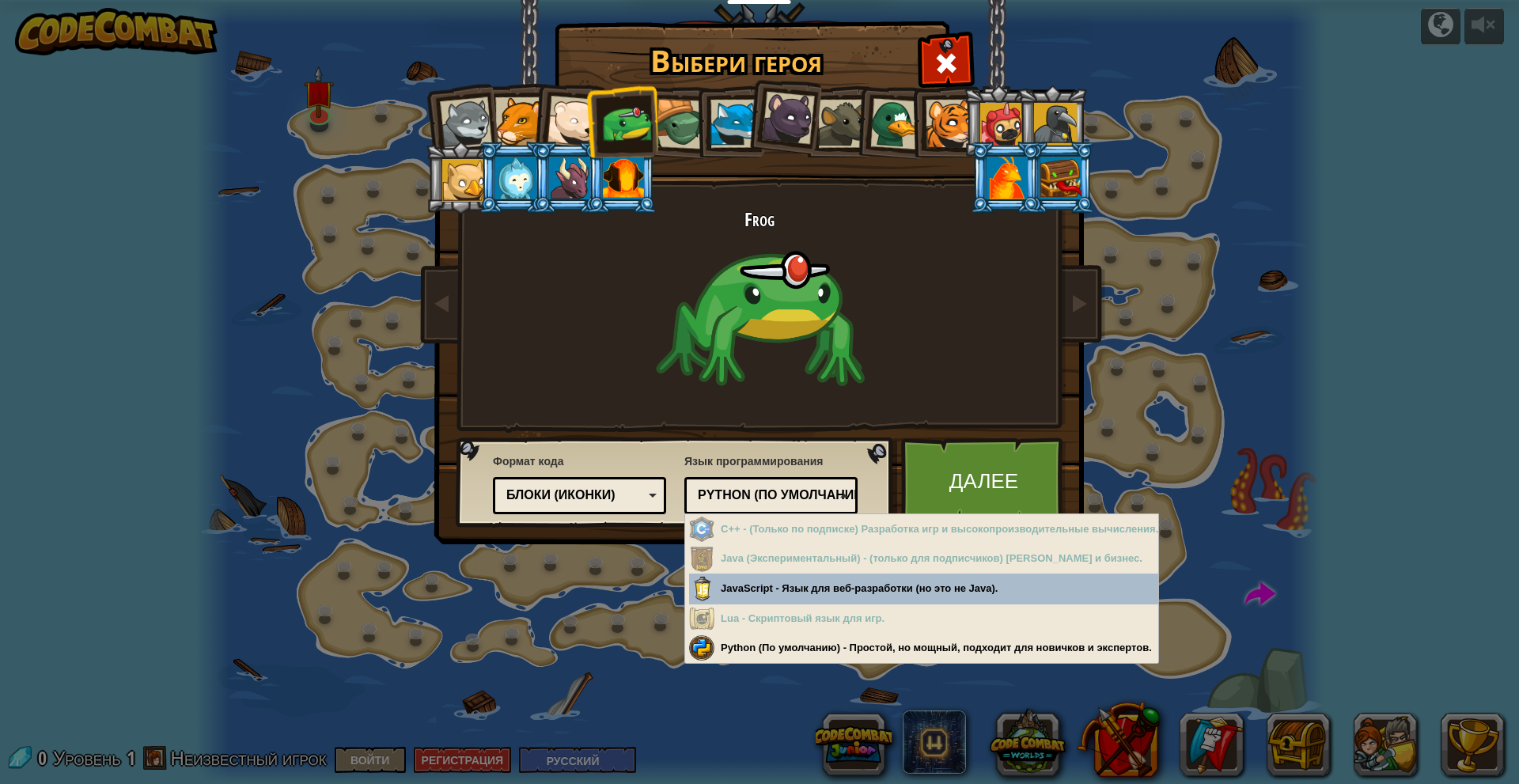
click at [590, 497] on div "Блоки (иконки)" at bounding box center [575, 495] width 136 height 19
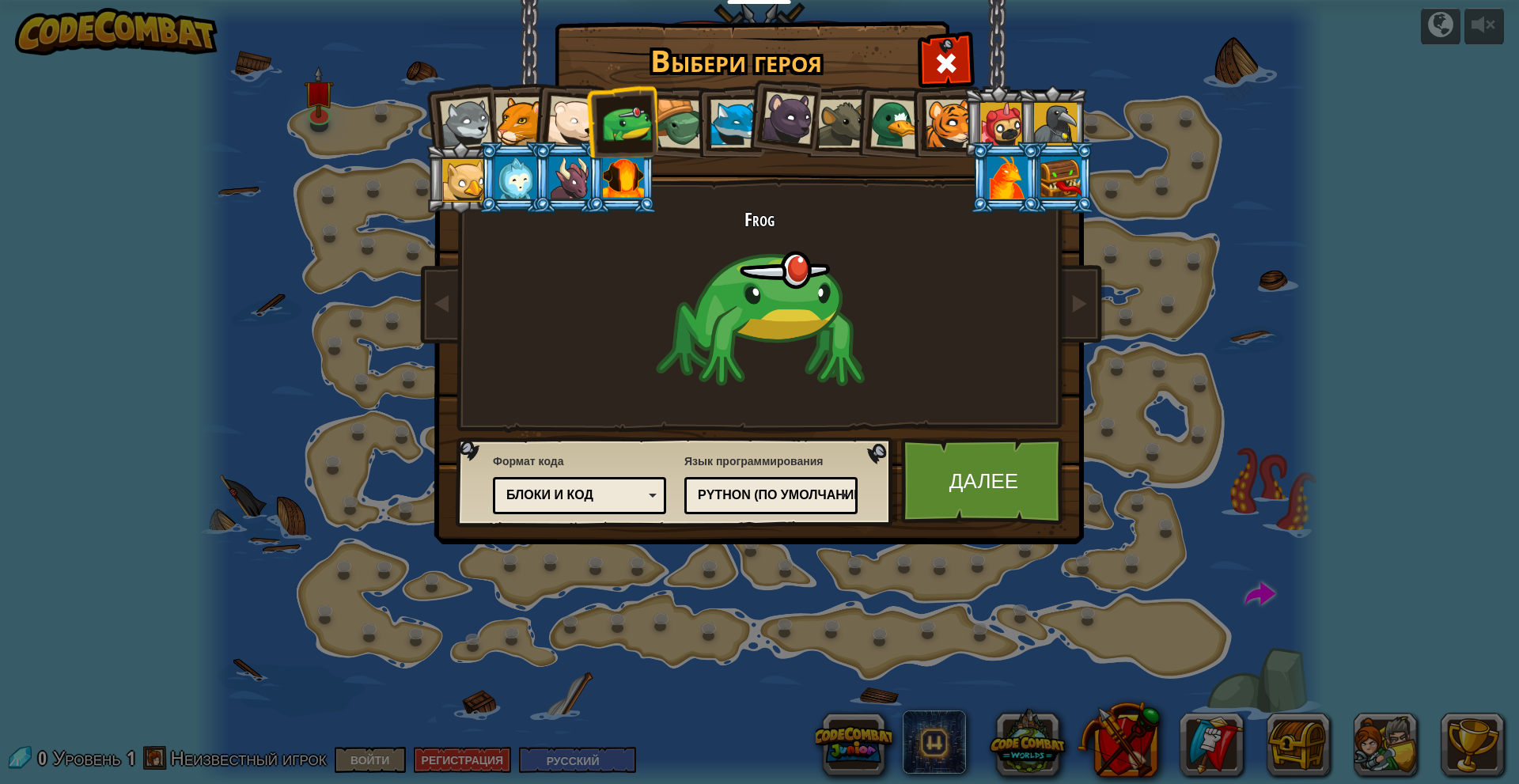
click at [730, 493] on div "Python (По умолчанию)" at bounding box center [766, 495] width 136 height 19
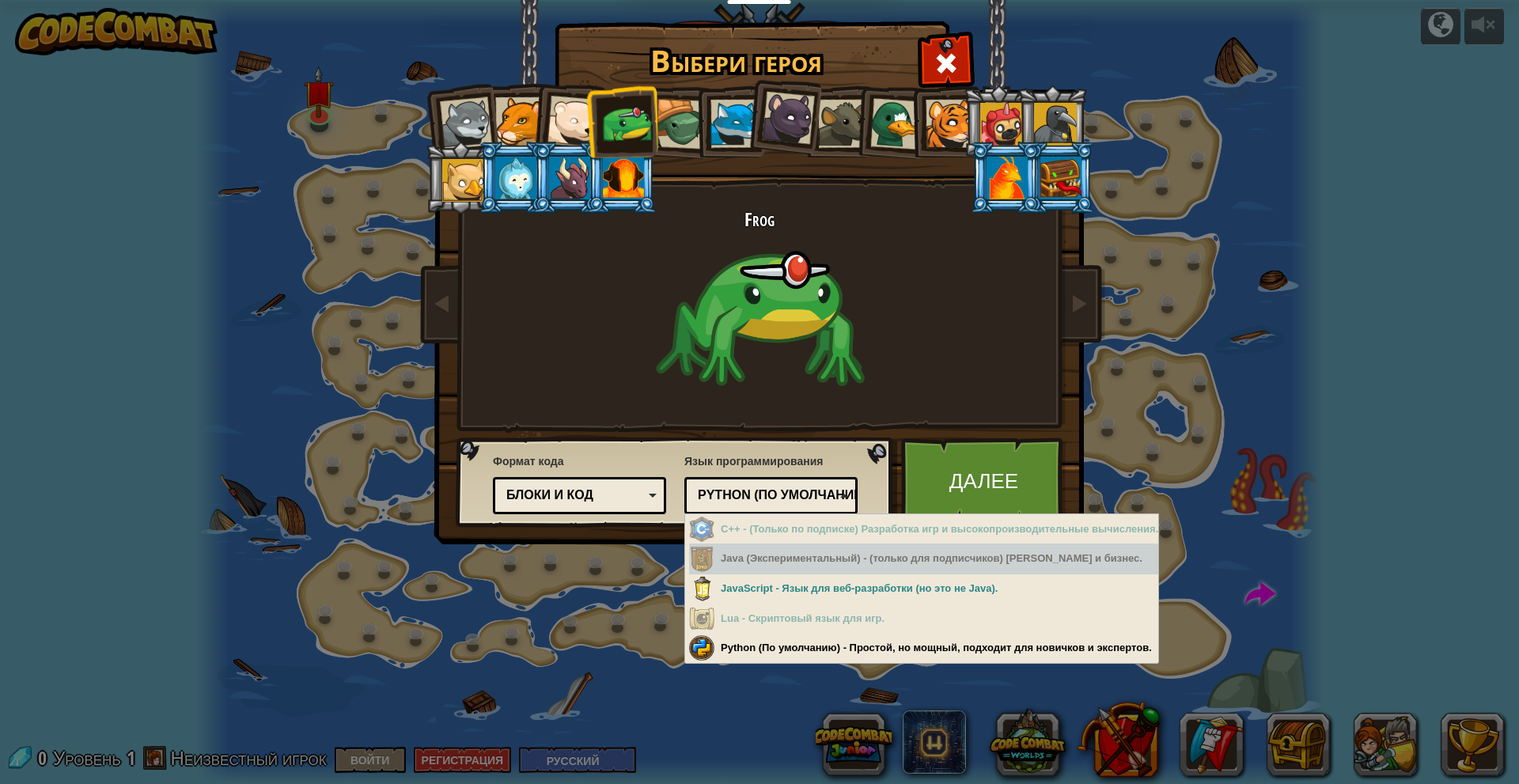
click at [811, 558] on div "Java (Экспериментальный) - (только для подписчиков) Андроид и бизнес." at bounding box center [924, 559] width 470 height 31
click at [814, 558] on div "Java (Экспериментальный) - (только для подписчиков) Андроид и бизнес." at bounding box center [924, 559] width 470 height 31
click at [576, 499] on div "Блоки и код" at bounding box center [575, 495] width 136 height 19
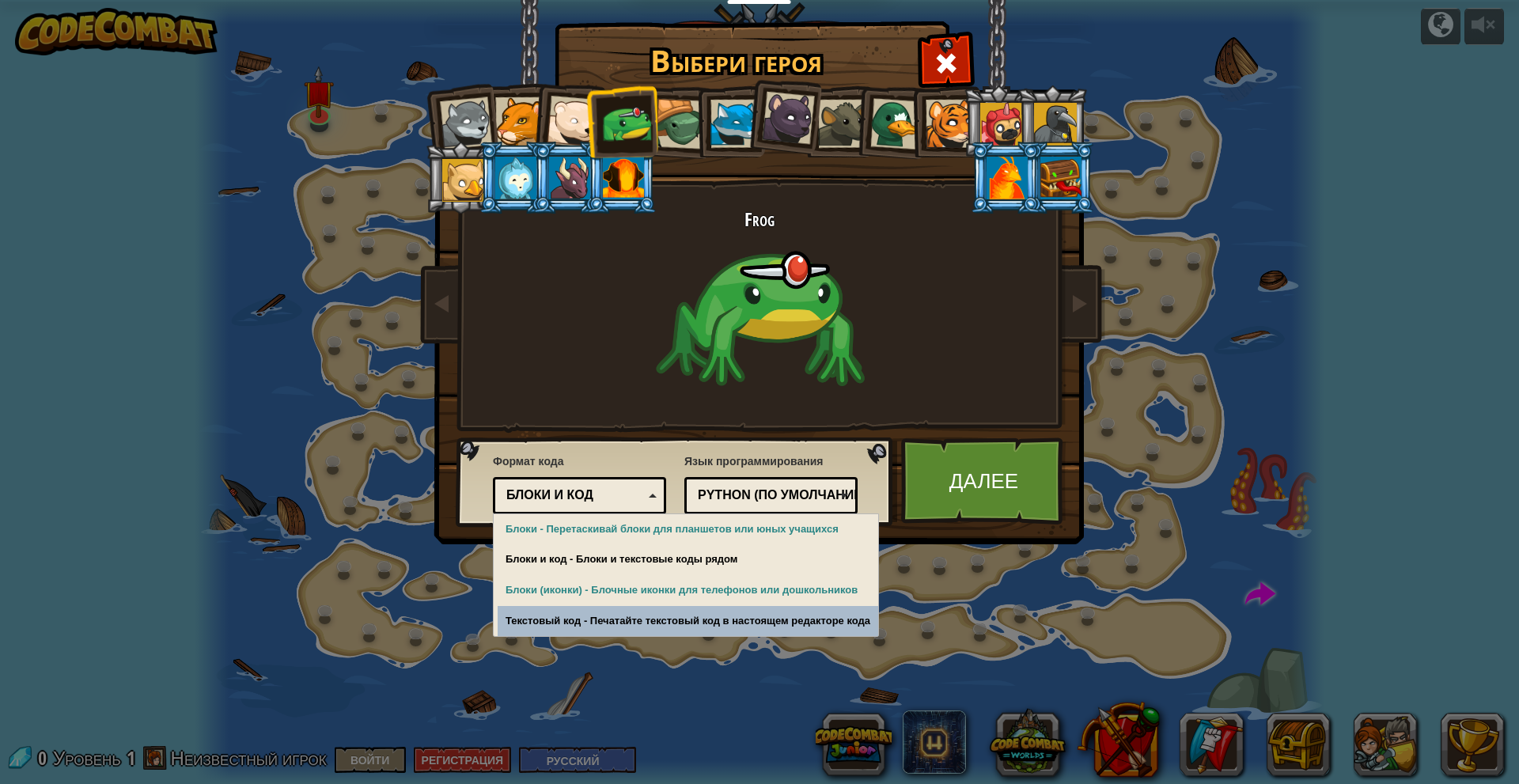
drag, startPoint x: 554, startPoint y: 620, endPoint x: 622, endPoint y: 541, distance: 104.2
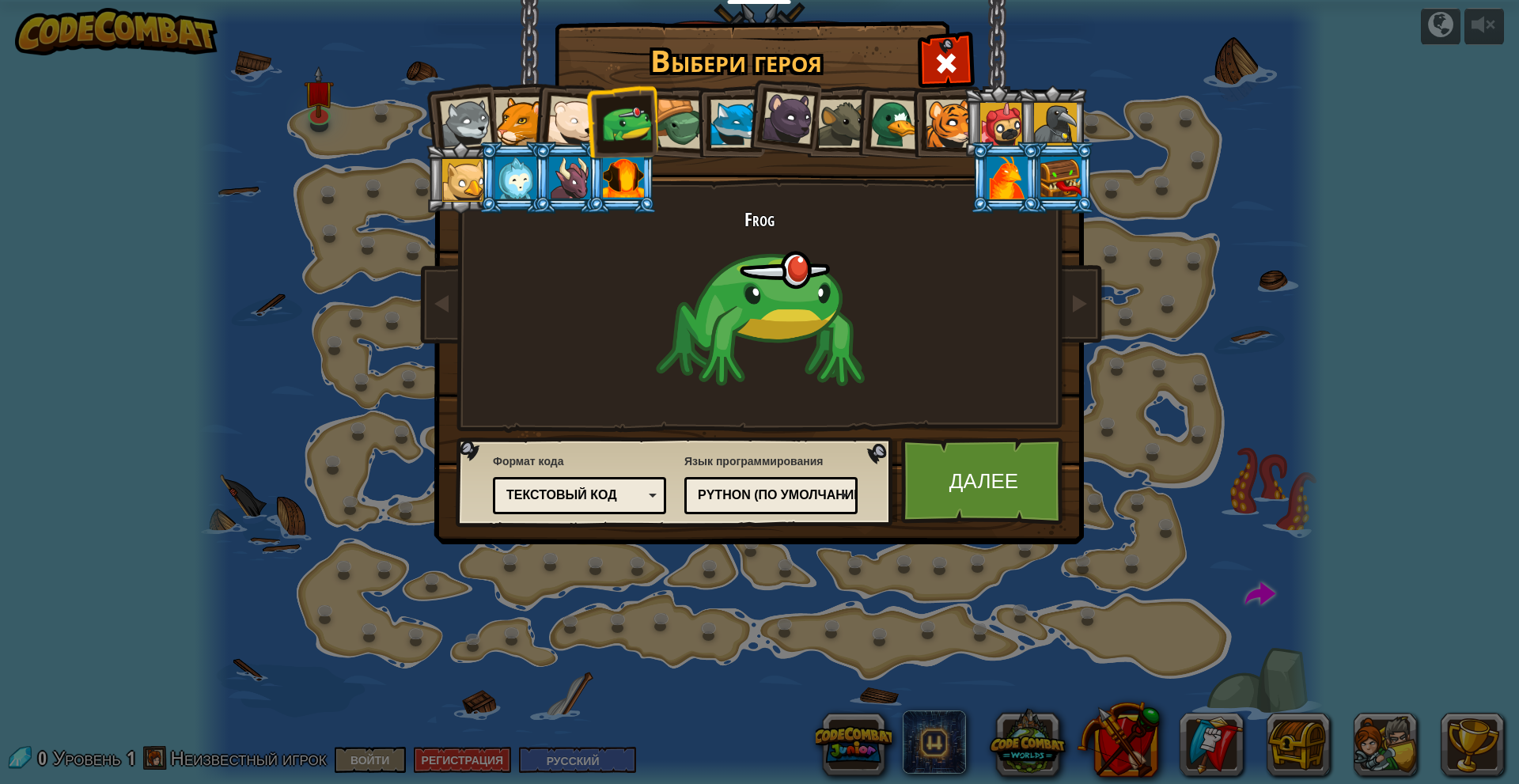
click at [730, 462] on span "Язык программирования" at bounding box center [771, 461] width 173 height 16
click at [739, 494] on div "Python (По умолчанию)" at bounding box center [766, 495] width 136 height 19
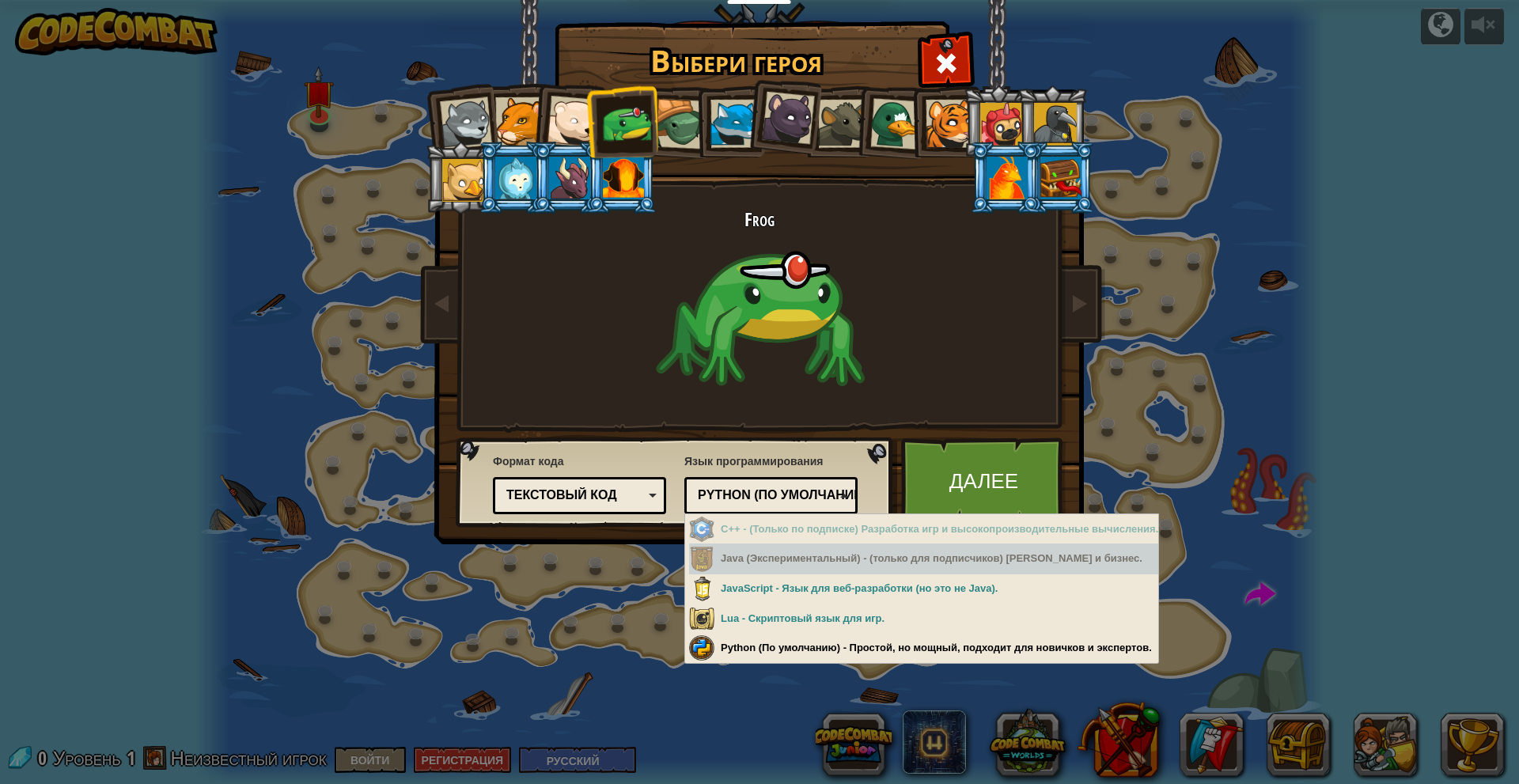
click at [764, 566] on div "Java (Экспериментальный) - (только для подписчиков) Андроид и бизнес." at bounding box center [924, 559] width 470 height 31
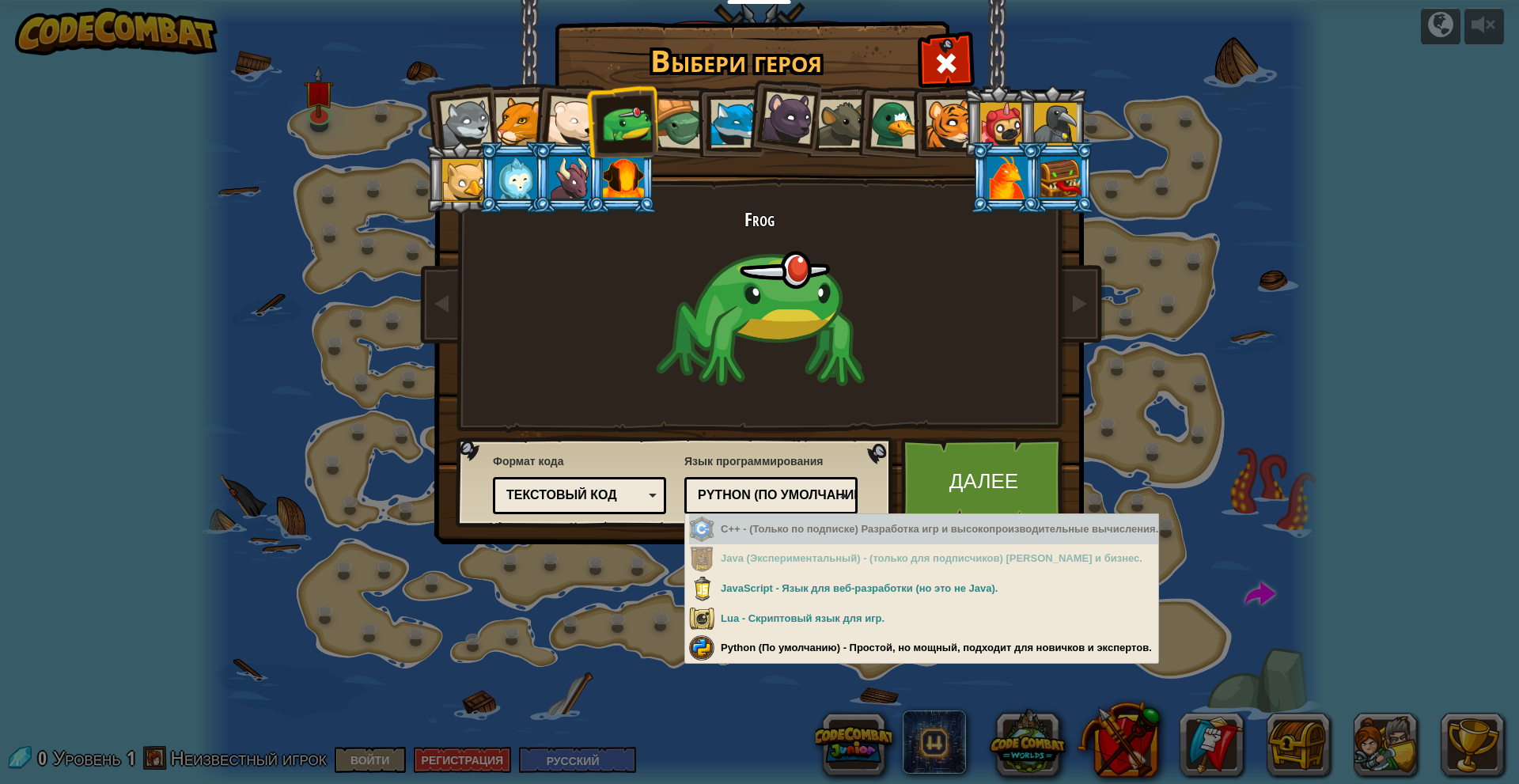
click at [787, 371] on div "Frog" at bounding box center [759, 317] width 593 height 217
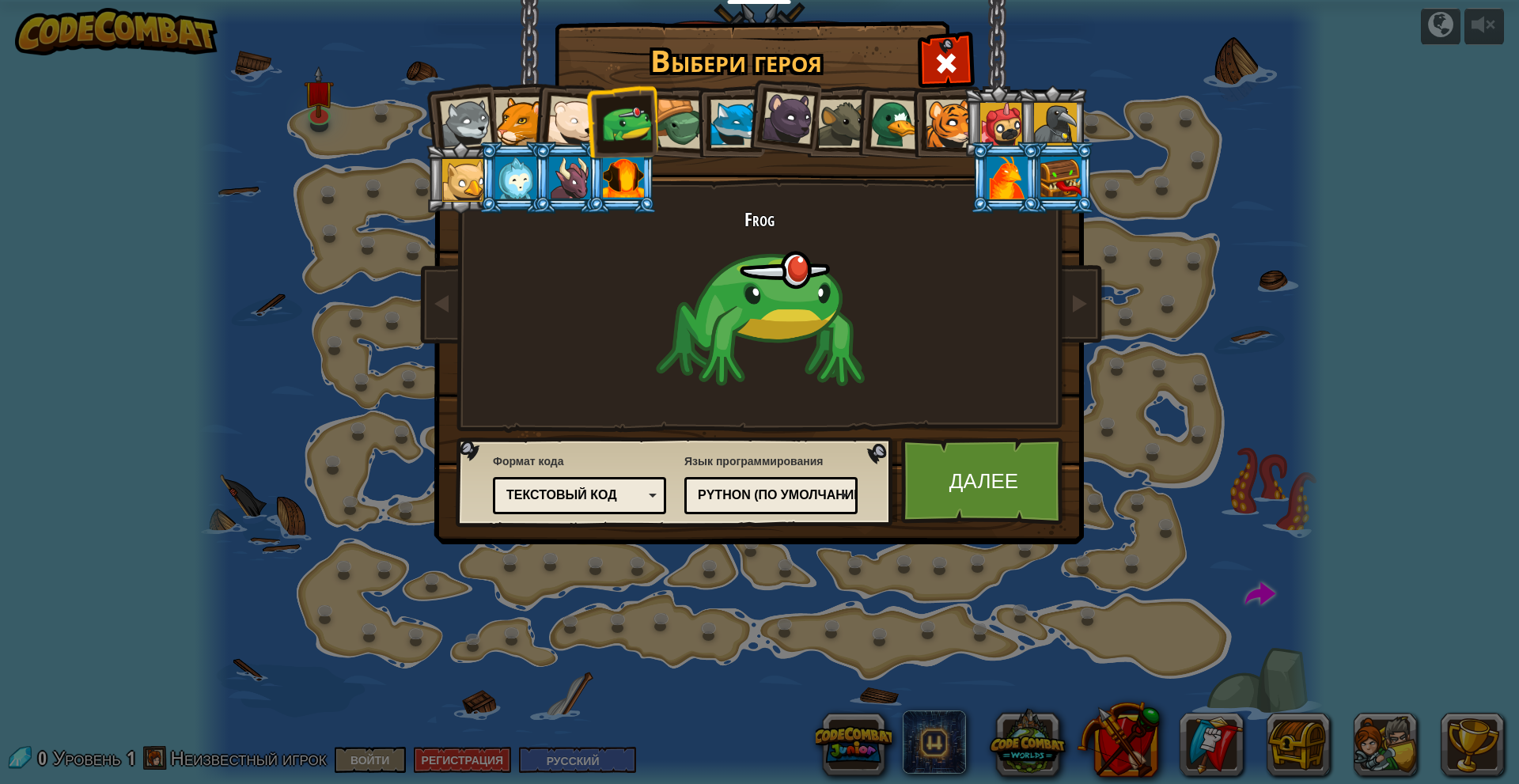
click at [991, 183] on div at bounding box center [1007, 178] width 41 height 43
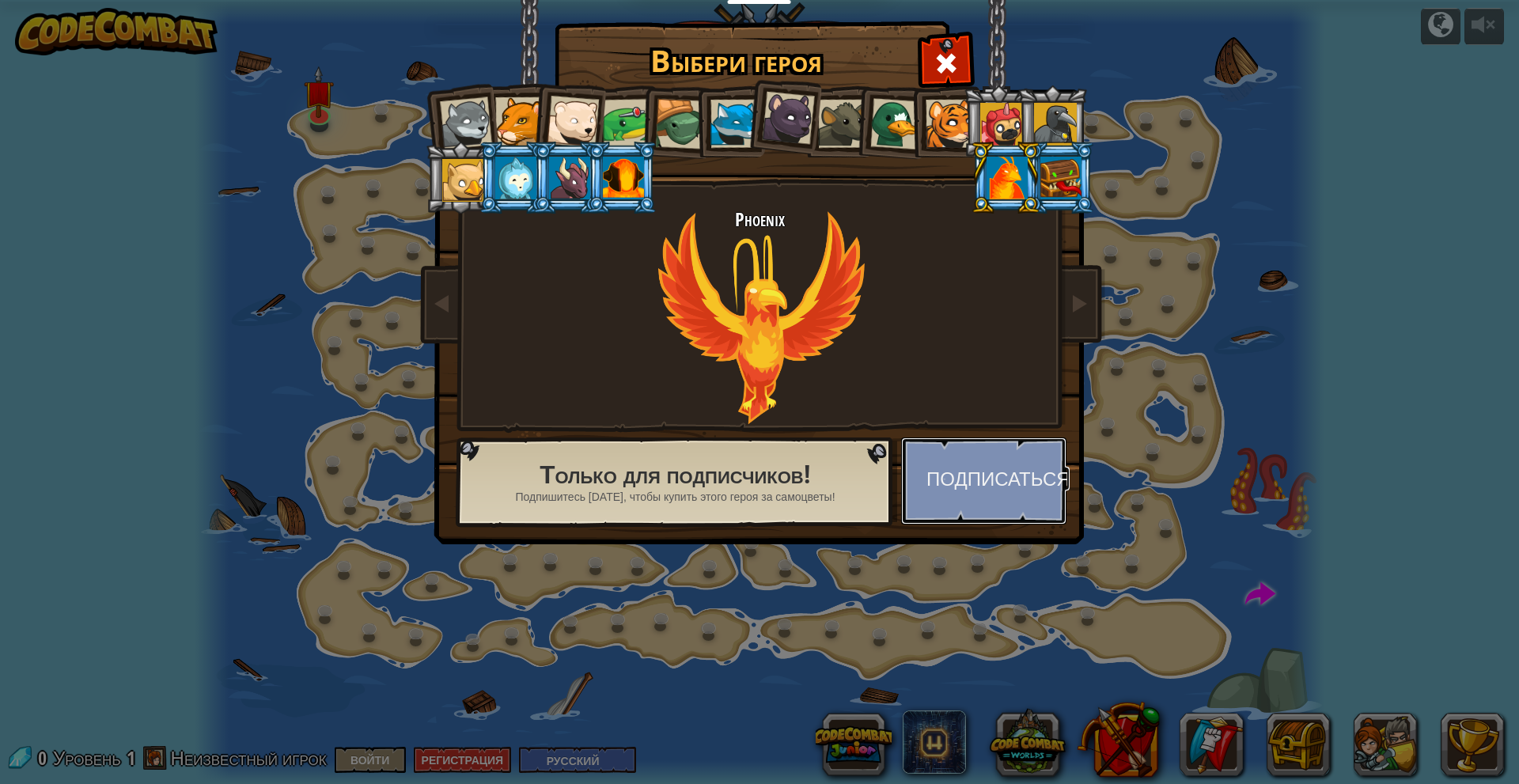
click at [964, 481] on button "Подписаться" at bounding box center [984, 480] width 166 height 87
